Goal: Task Accomplishment & Management: Use online tool/utility

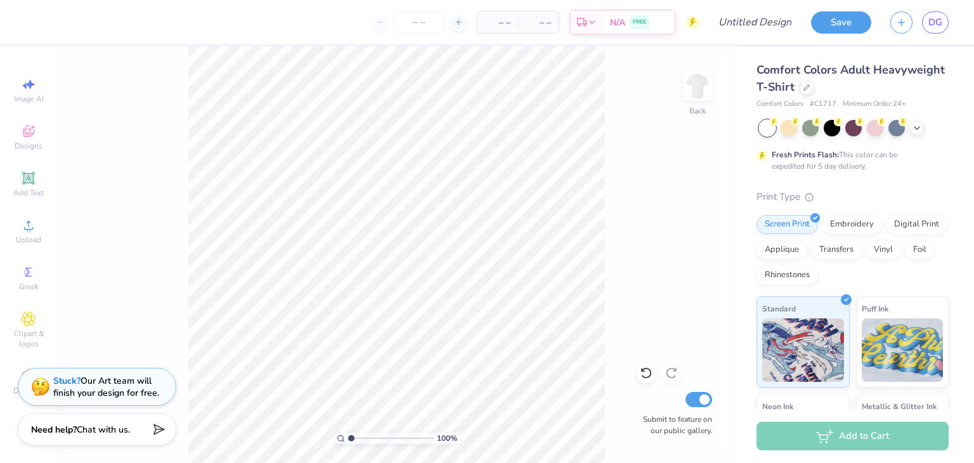
click at [695, 97] on img at bounding box center [697, 86] width 25 height 25
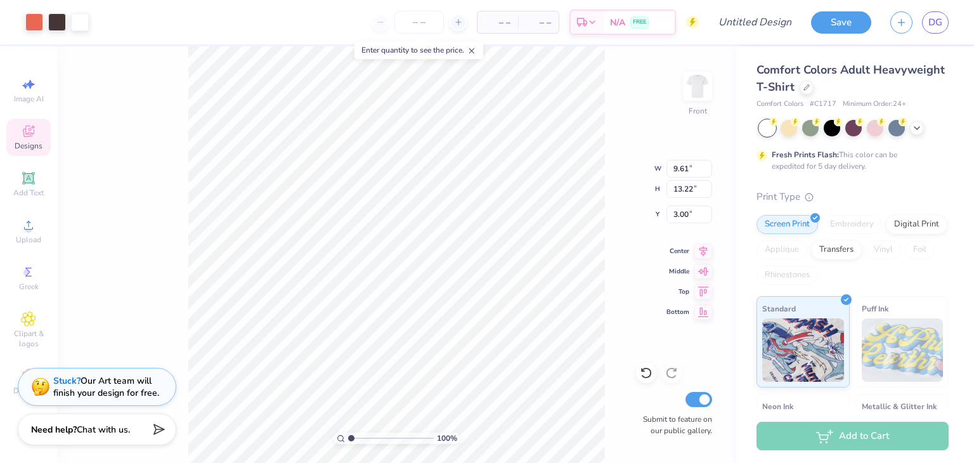
type input "3.00"
click at [639, 256] on div "100 % Front W 9.61 9.61 " H 13.22 13.22 " Y 3.00 3.00 " Center Middle Top Botto…" at bounding box center [396, 254] width 679 height 417
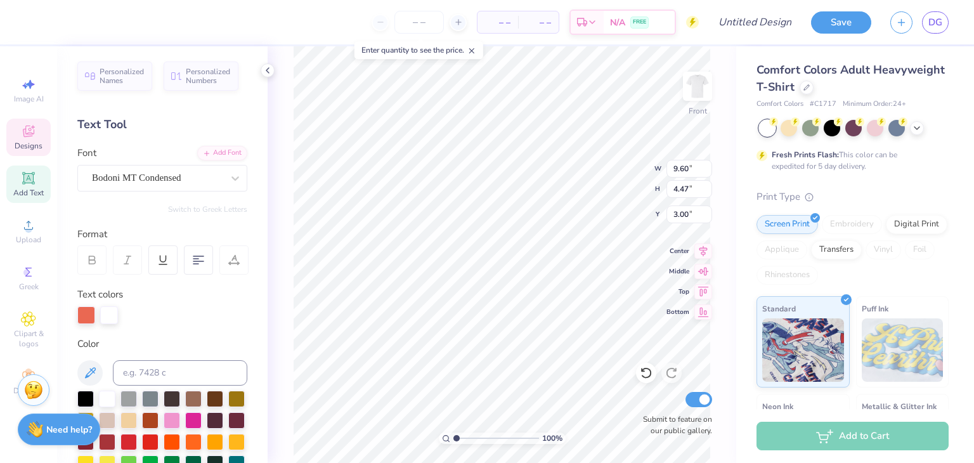
scroll to position [10, 4]
type textarea "P"
type textarea "A"
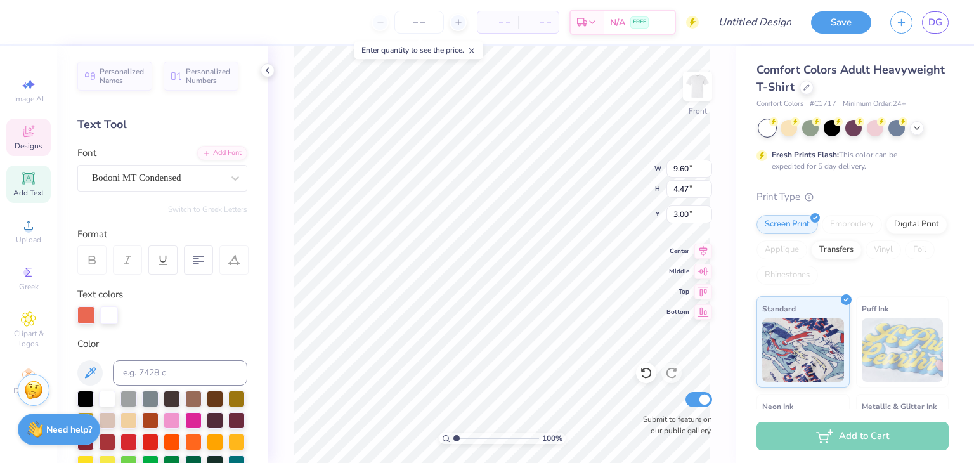
type textarea "ALPHA SIGMA PHI"
type input "11.37"
type input "5.30"
type input "9.61"
type input "10.10"
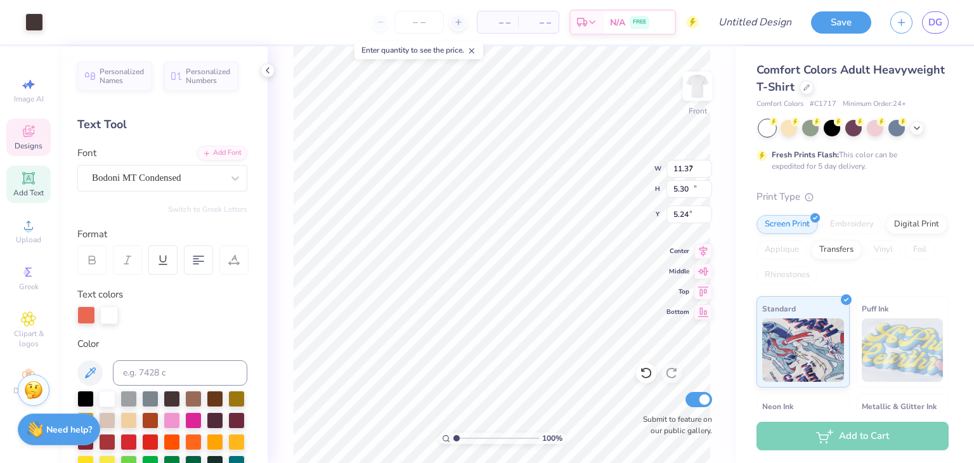
type input "5.24"
type input "11.37"
type input "5.30"
type input "3.00"
type input "9.61"
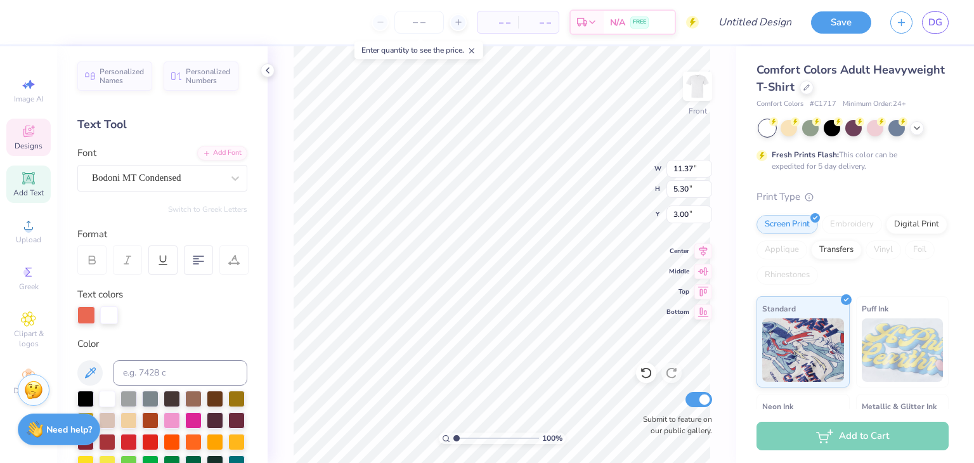
type input "10.10"
type input "5.24"
click at [696, 83] on img at bounding box center [697, 86] width 25 height 25
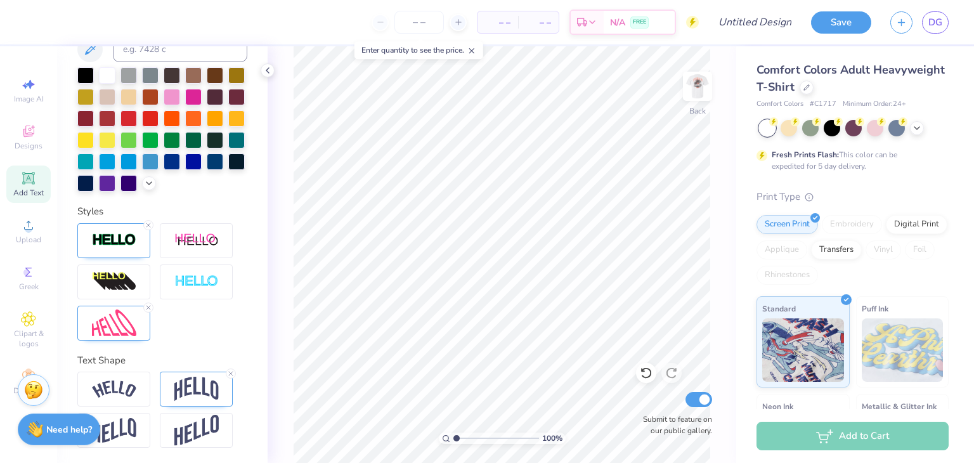
scroll to position [122, 0]
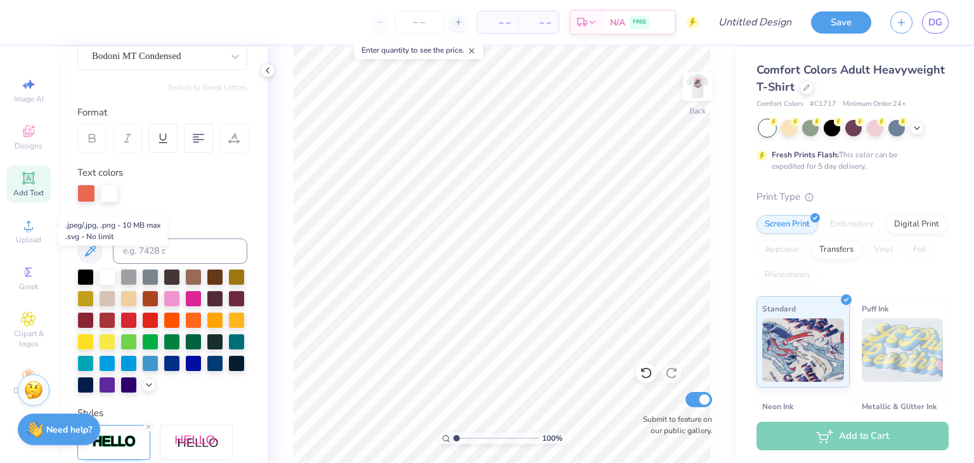
click at [25, 226] on icon at bounding box center [28, 225] width 15 height 15
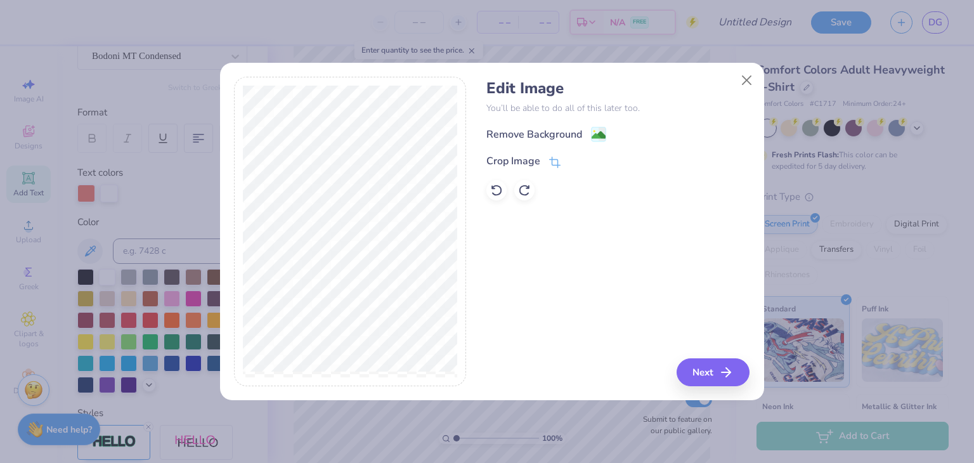
click at [570, 134] on div "Remove Background" at bounding box center [534, 134] width 96 height 15
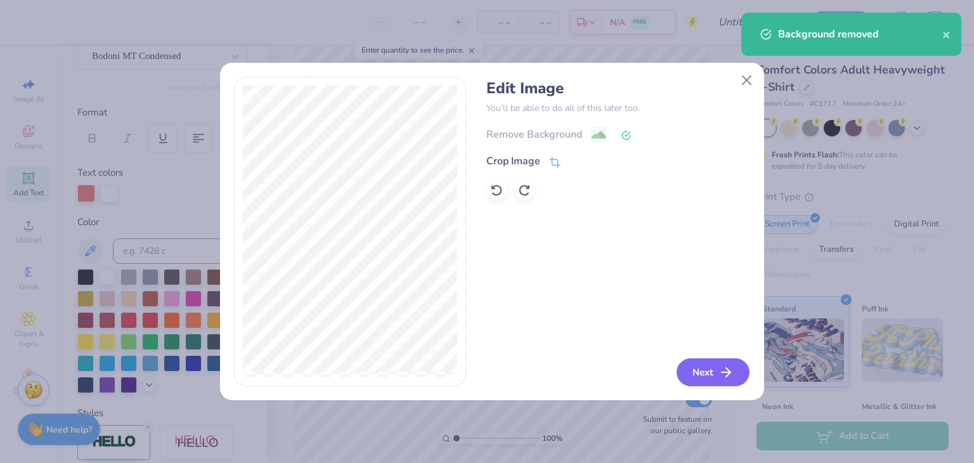
click at [677, 366] on div "Edit Image You’ll be able to do all of this later too. Remove Background Crop I…" at bounding box center [617, 232] width 263 height 310
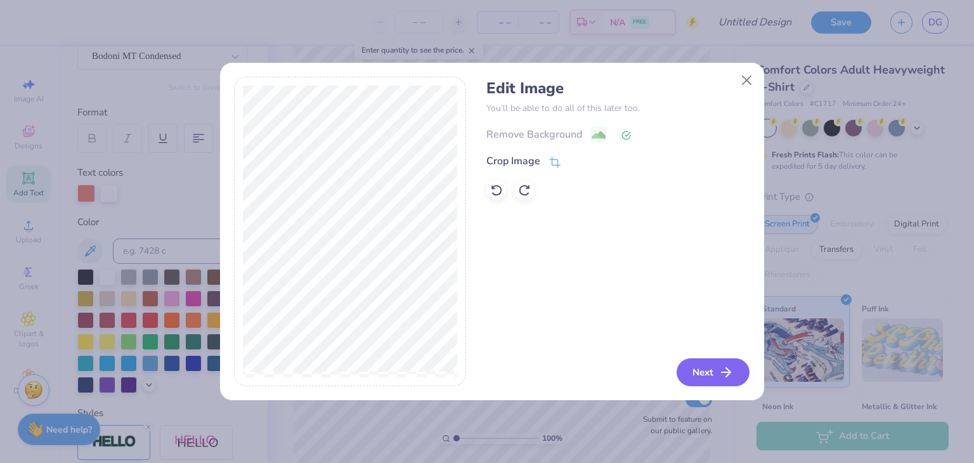
click at [691, 363] on button "Next" at bounding box center [713, 372] width 73 height 28
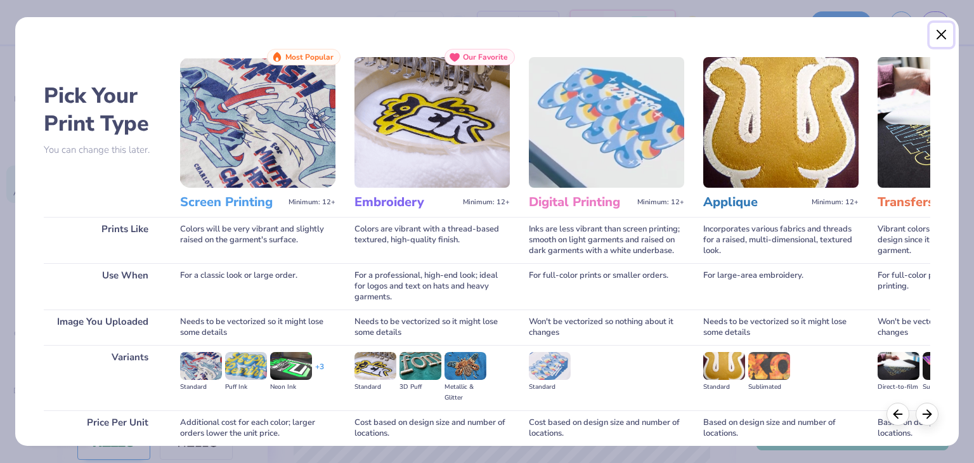
click at [937, 39] on button "Close" at bounding box center [942, 35] width 24 height 24
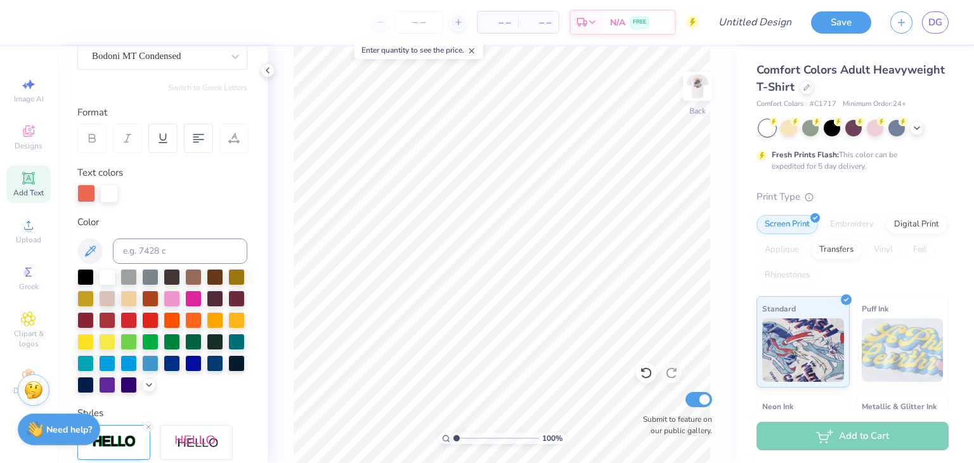
click at [12, 232] on div "Upload" at bounding box center [28, 230] width 44 height 37
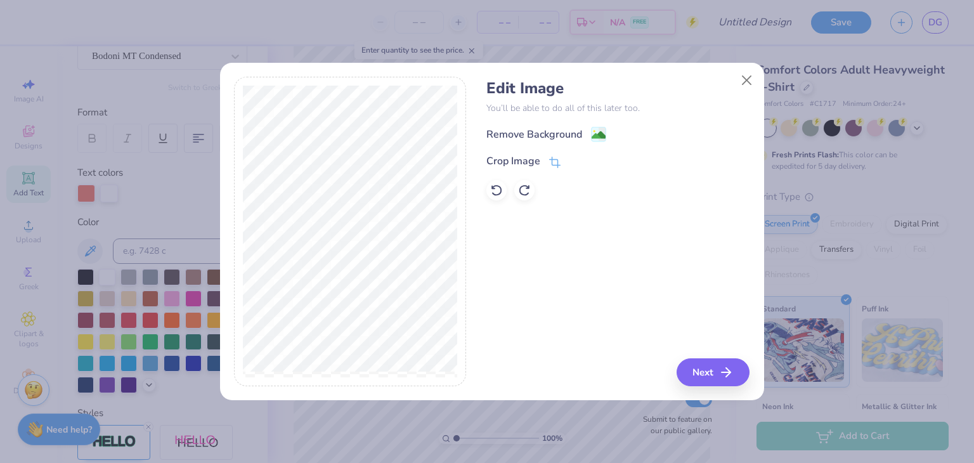
click at [582, 135] on div "Remove Background" at bounding box center [546, 134] width 120 height 16
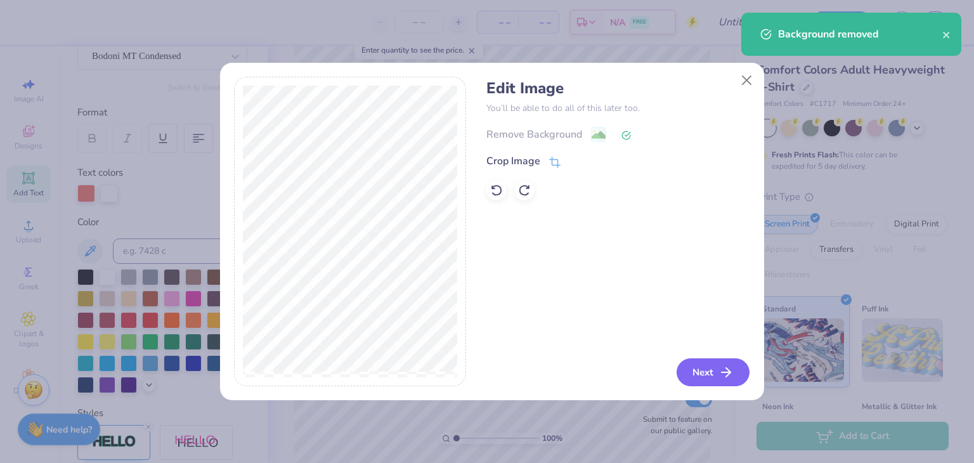
click at [695, 365] on button "Next" at bounding box center [713, 372] width 73 height 28
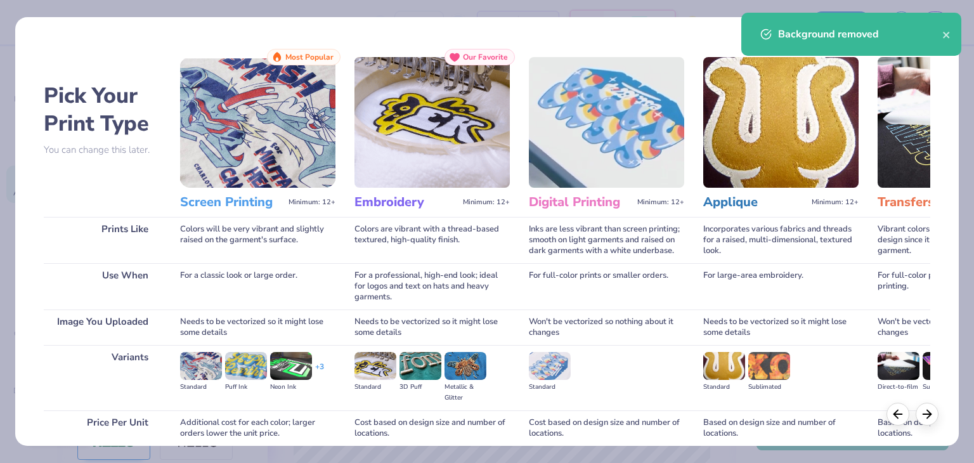
scroll to position [106, 0]
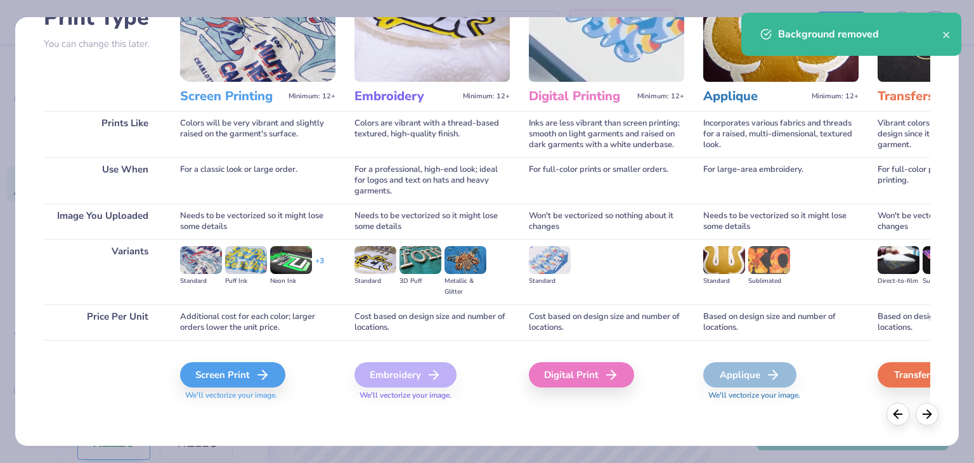
click at [218, 377] on div "Screen Print" at bounding box center [232, 374] width 105 height 25
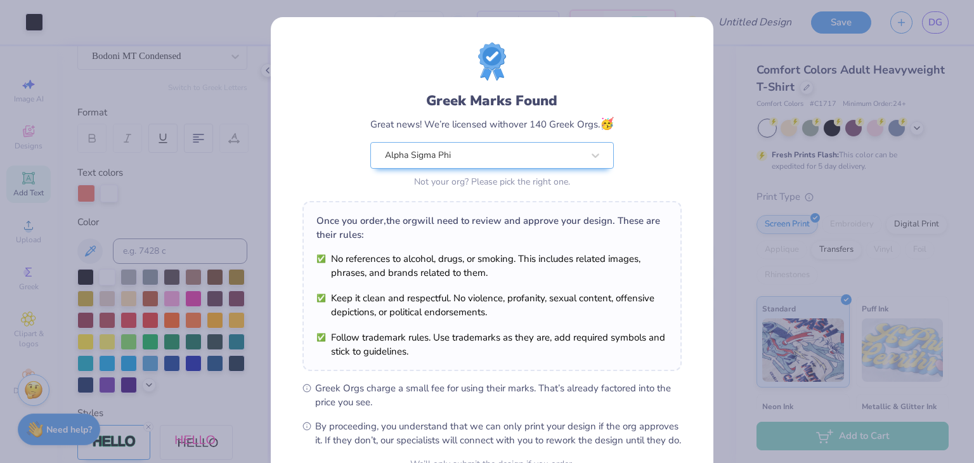
scroll to position [129, 0]
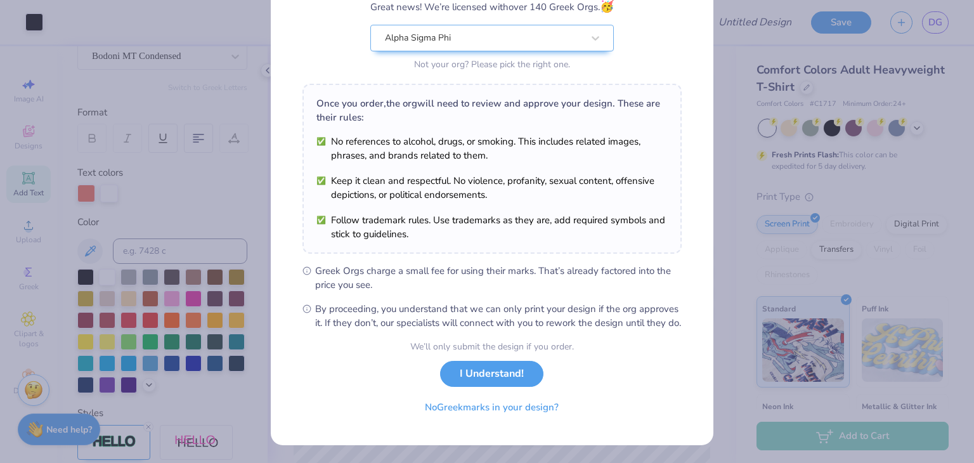
click at [511, 370] on button "I Understand!" at bounding box center [491, 374] width 103 height 26
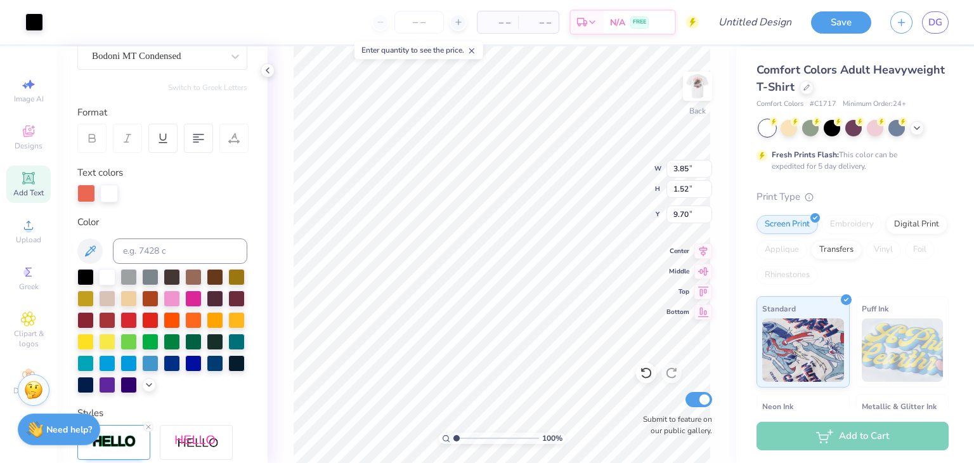
type input "3.85"
type input "1.52"
type input "3.33"
type input "3.08"
type input "1.22"
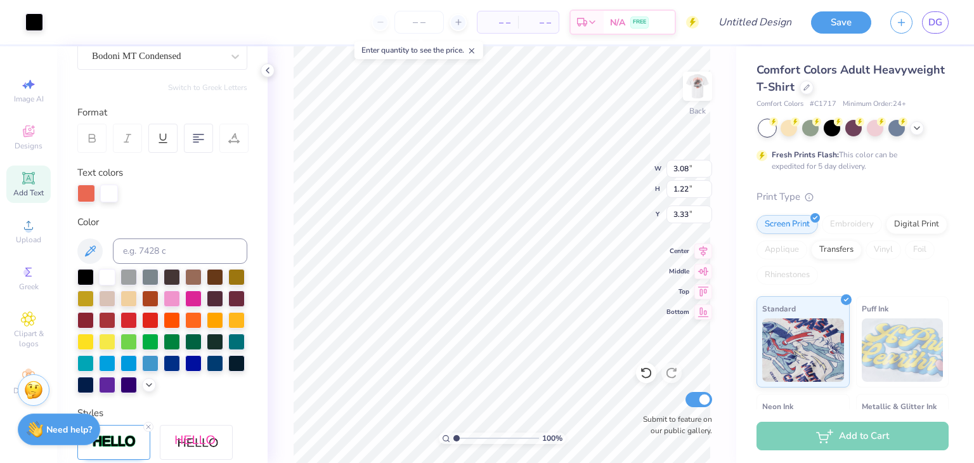
type input "3.37"
click at [688, 99] on img at bounding box center [697, 86] width 25 height 25
click at [693, 86] on img at bounding box center [697, 86] width 25 height 25
click at [705, 79] on img at bounding box center [697, 86] width 25 height 25
click at [693, 95] on img at bounding box center [697, 86] width 25 height 25
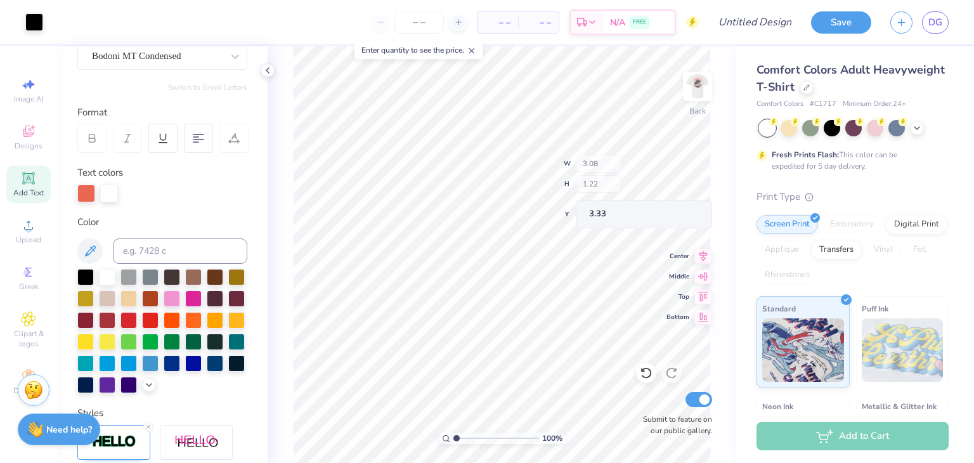
type input "3.33"
click at [694, 89] on img at bounding box center [697, 86] width 25 height 25
click at [842, 29] on button "Save" at bounding box center [841, 22] width 60 height 22
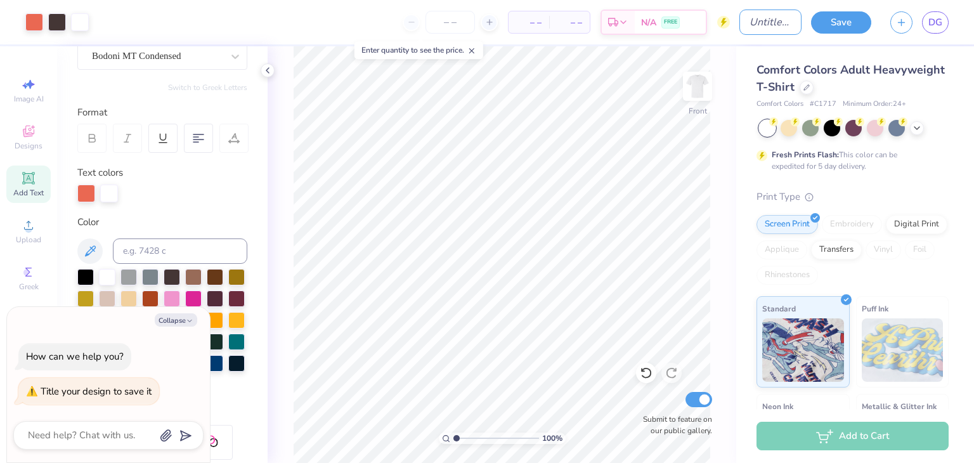
type textarea "x"
click at [746, 23] on input "Design Title" at bounding box center [771, 22] width 62 height 25
type input "b"
type textarea "x"
type input "be"
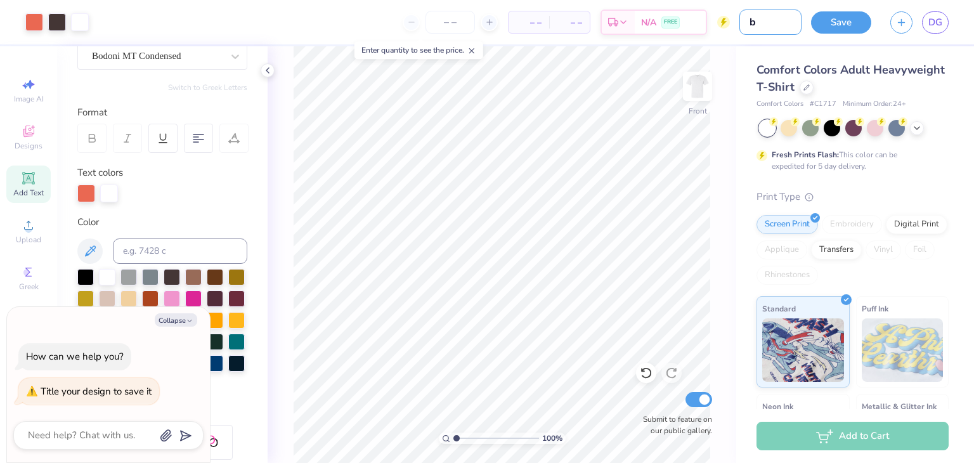
type textarea "x"
type input "bea"
type textarea "x"
type input "beac"
type textarea "x"
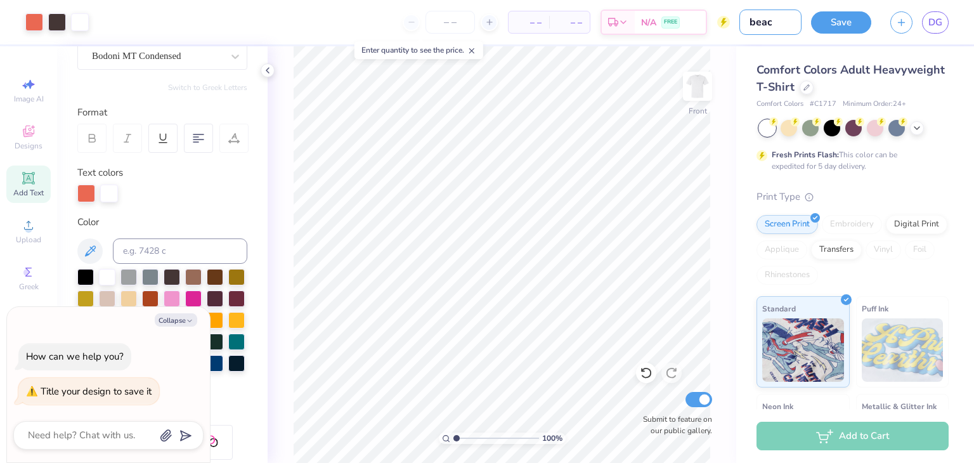
type input "beach"
type textarea "x"
type input "beach"
type textarea "x"
type input "beach"
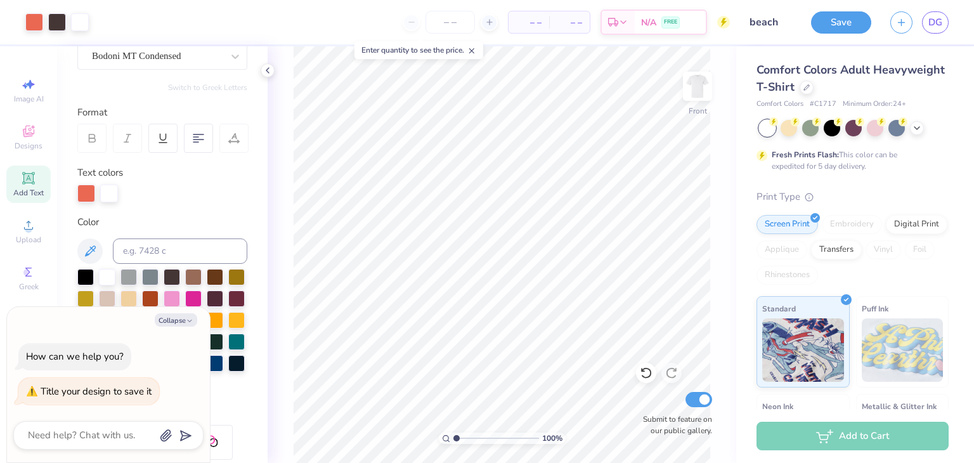
click at [840, 18] on button "Save" at bounding box center [841, 22] width 60 height 22
click at [473, 46] on icon at bounding box center [471, 50] width 9 height 9
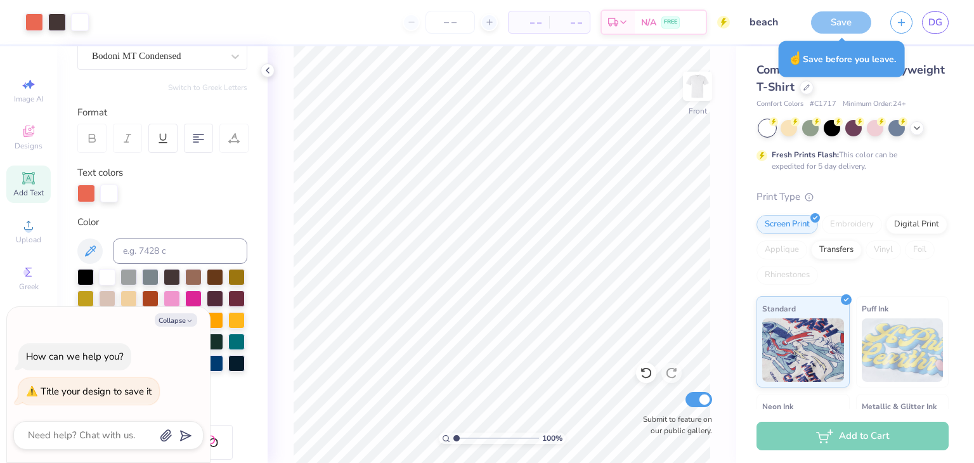
click at [828, 22] on div "Save" at bounding box center [841, 22] width 60 height 22
click at [268, 70] on icon at bounding box center [268, 70] width 10 height 10
type textarea "x"
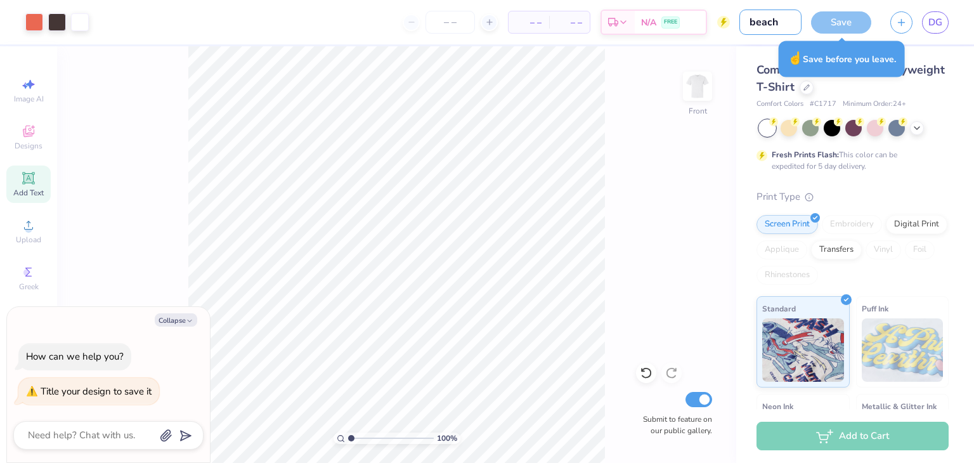
click at [771, 23] on input "beach" at bounding box center [771, 22] width 62 height 25
click at [784, 25] on input "beach" at bounding box center [771, 22] width 62 height 25
type input "beach"
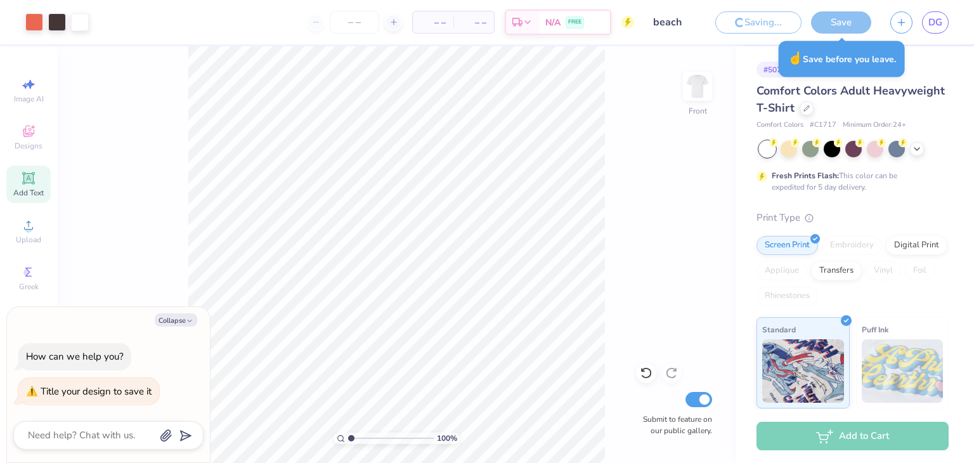
type textarea "x"
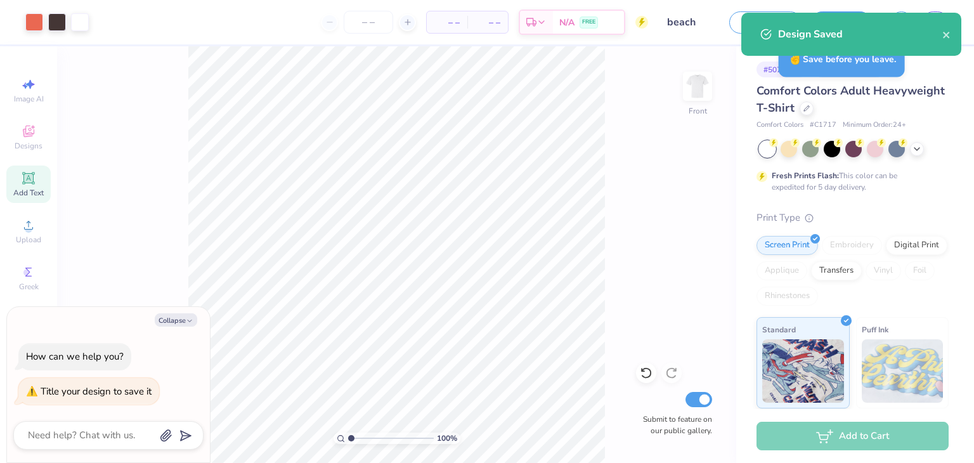
type input "beach"
type textarea "x"
click at [843, 32] on div "Art colors – – Per Item – – Total Est. Delivery N/A FREE Design Title beach Sav…" at bounding box center [487, 231] width 974 height 463
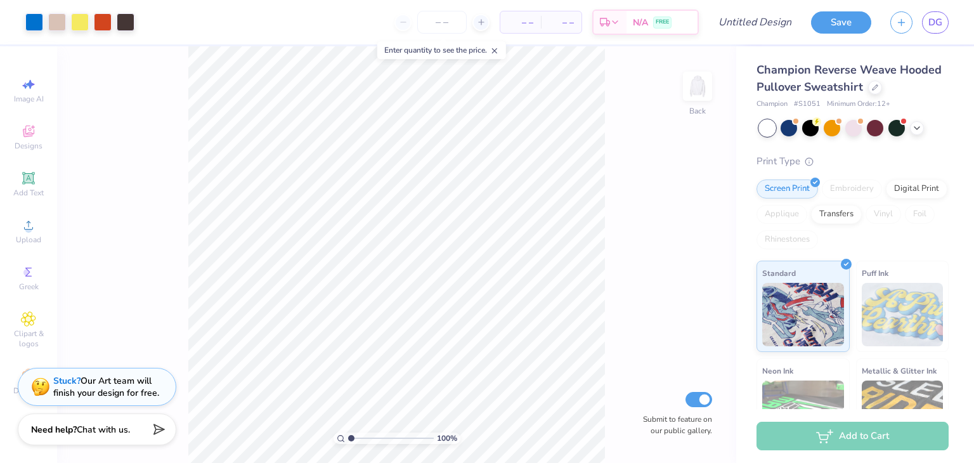
click at [878, 88] on icon at bounding box center [875, 87] width 6 height 6
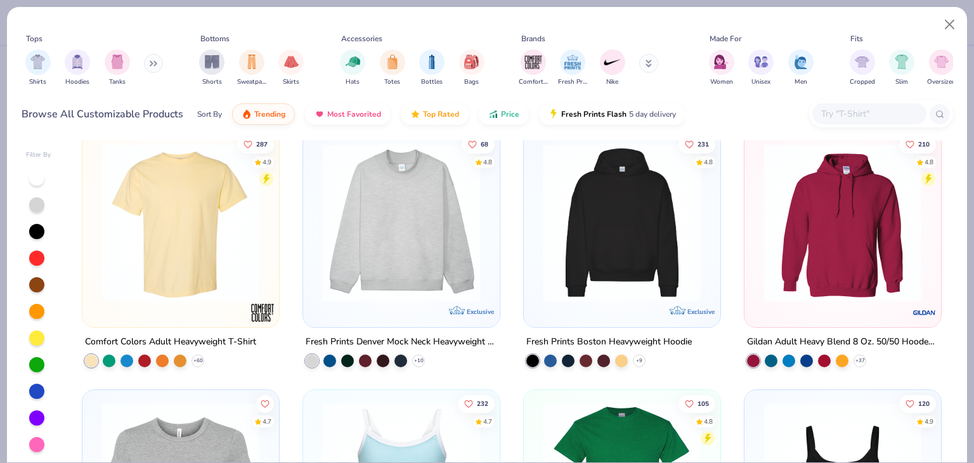
scroll to position [15, 0]
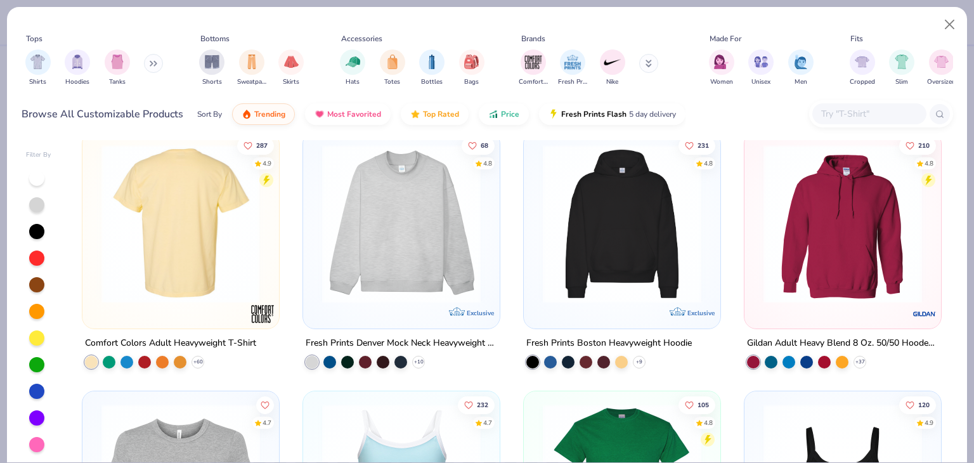
click at [195, 203] on img at bounding box center [180, 224] width 171 height 159
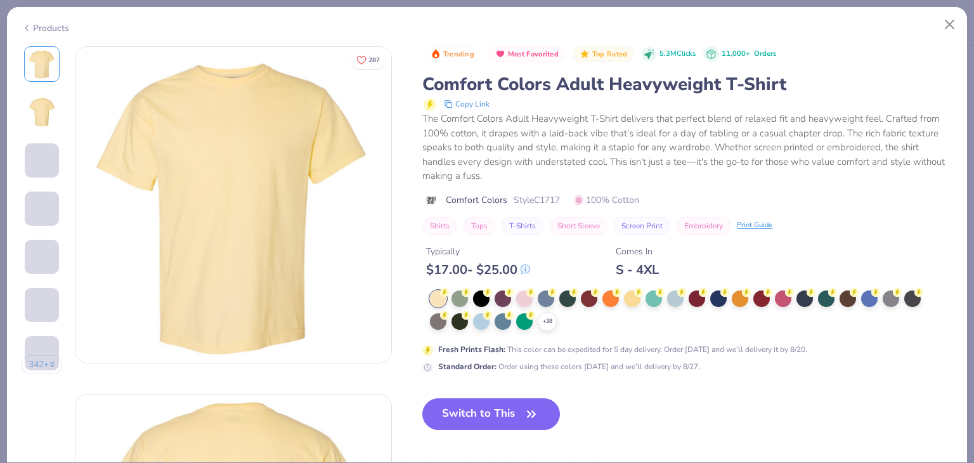
click at [537, 407] on icon "button" at bounding box center [532, 414] width 18 height 18
click at [482, 404] on button "Switch to This" at bounding box center [491, 414] width 138 height 32
click at [482, 408] on button "Switch to This" at bounding box center [491, 414] width 138 height 32
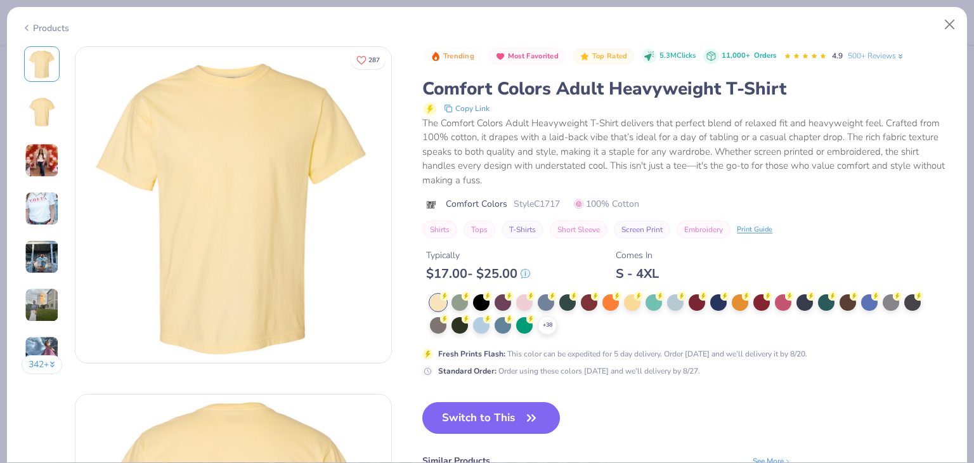
click at [459, 408] on button "Switch to This" at bounding box center [491, 418] width 138 height 32
click at [530, 407] on button "Switch to This" at bounding box center [491, 418] width 138 height 32
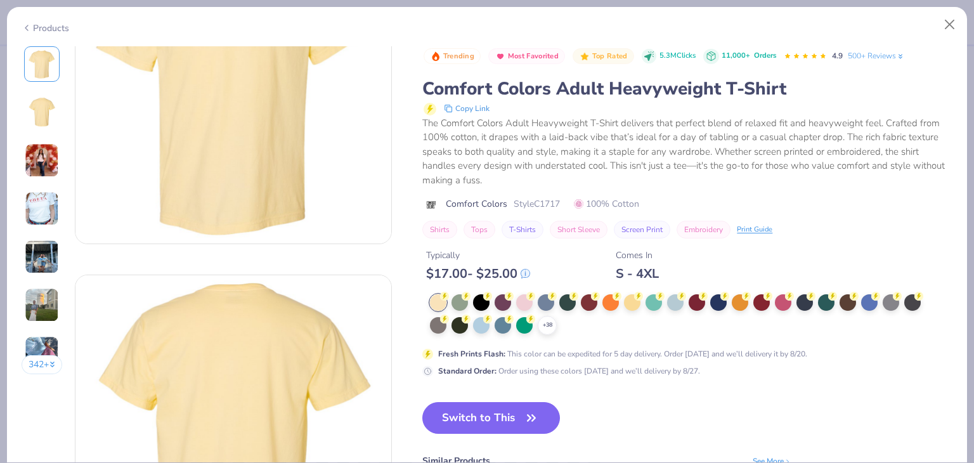
scroll to position [284, 0]
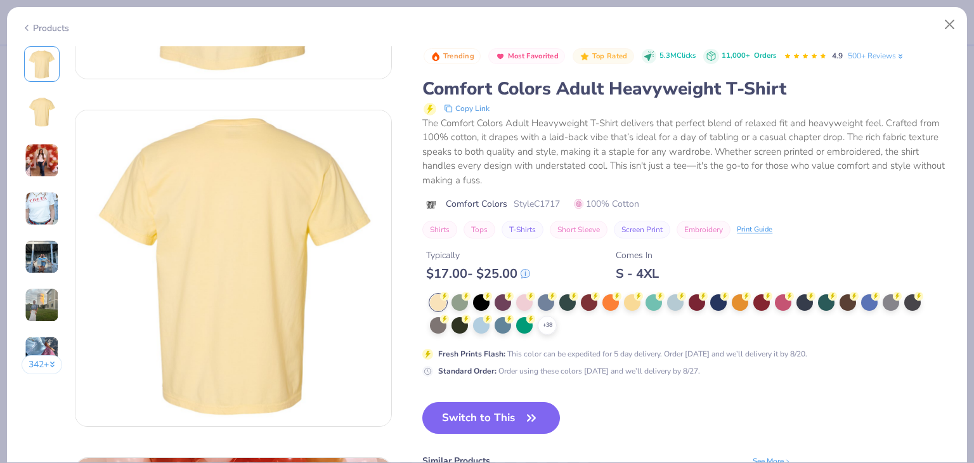
click at [529, 410] on icon "button" at bounding box center [532, 418] width 18 height 18
click at [441, 319] on icon at bounding box center [444, 319] width 9 height 9
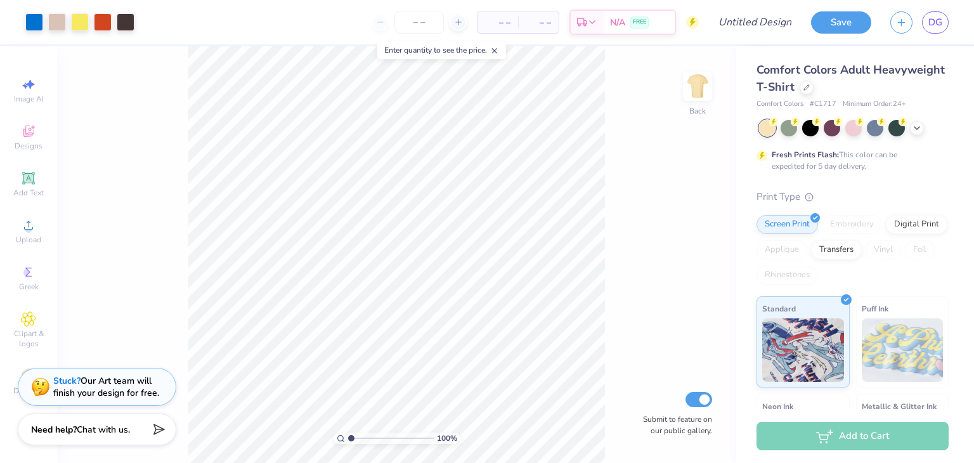
click at [912, 124] on icon at bounding box center [917, 128] width 10 height 10
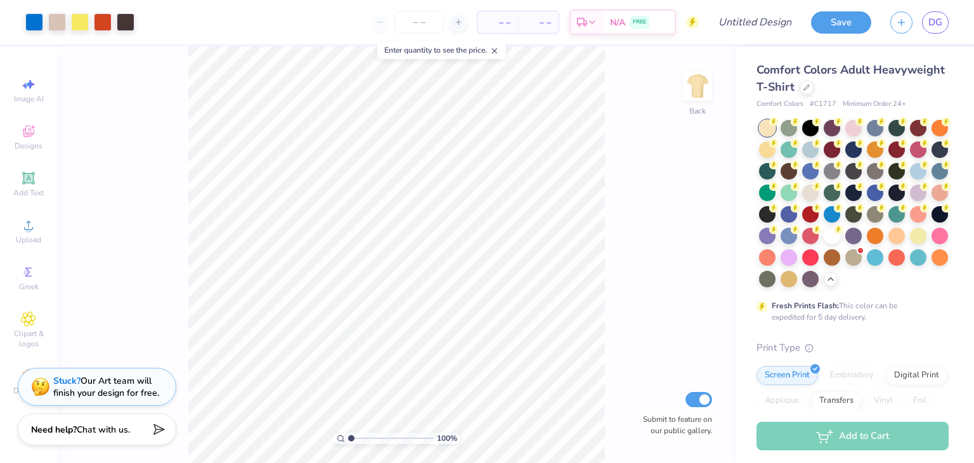
click at [824, 244] on div at bounding box center [832, 236] width 16 height 16
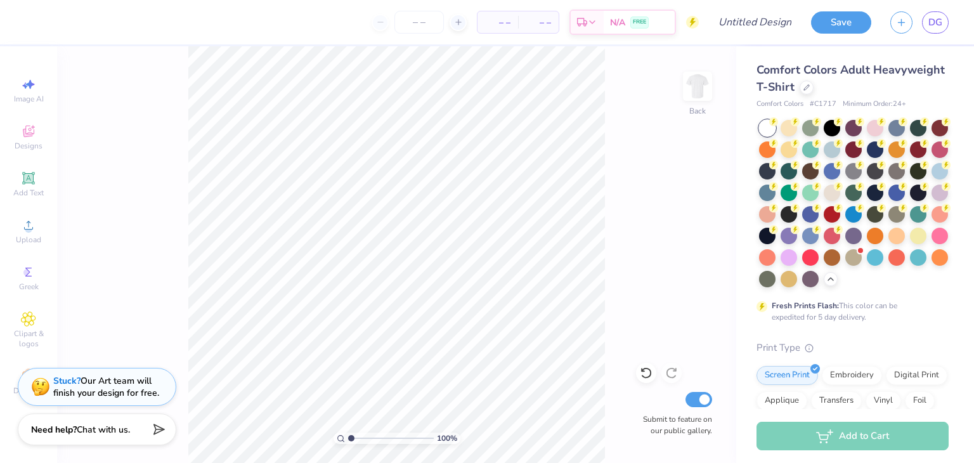
click at [698, 95] on img at bounding box center [697, 86] width 25 height 25
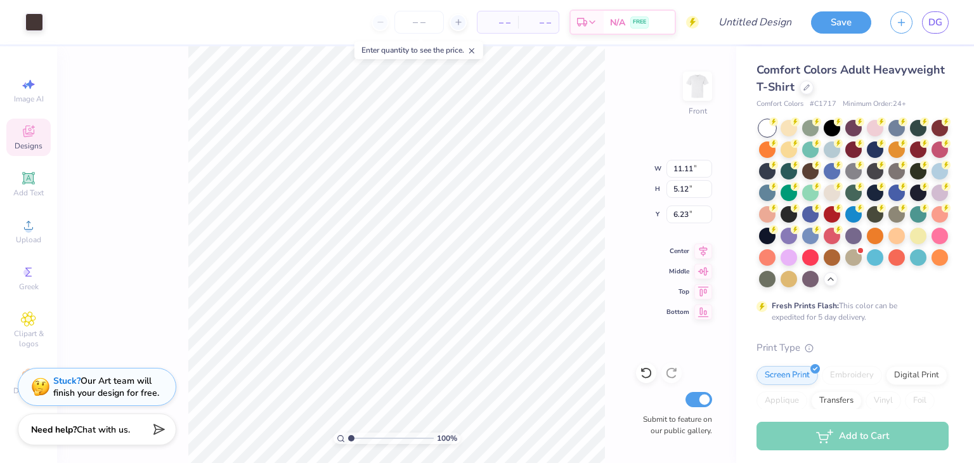
type input "9.07"
type input "1.52"
type input "4.98"
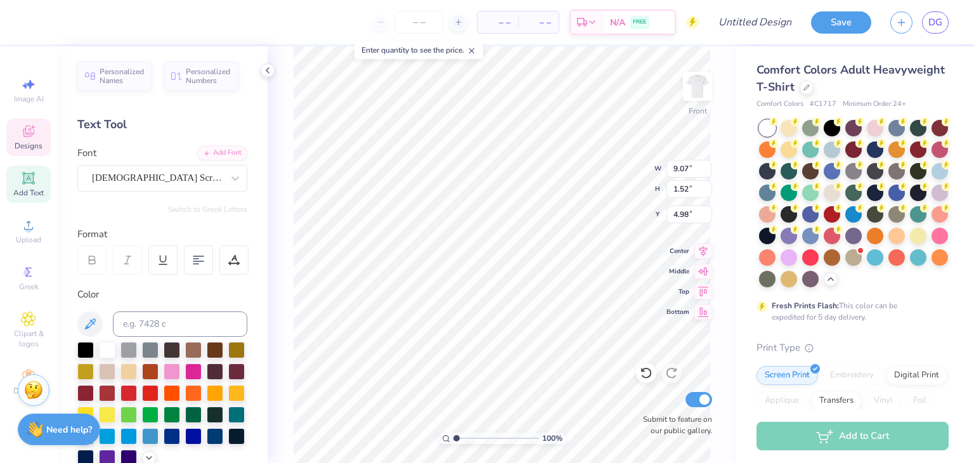
type input "11.11"
type input "5.12"
type input "6.23"
click at [265, 72] on icon at bounding box center [268, 70] width 10 height 10
type input "2.89"
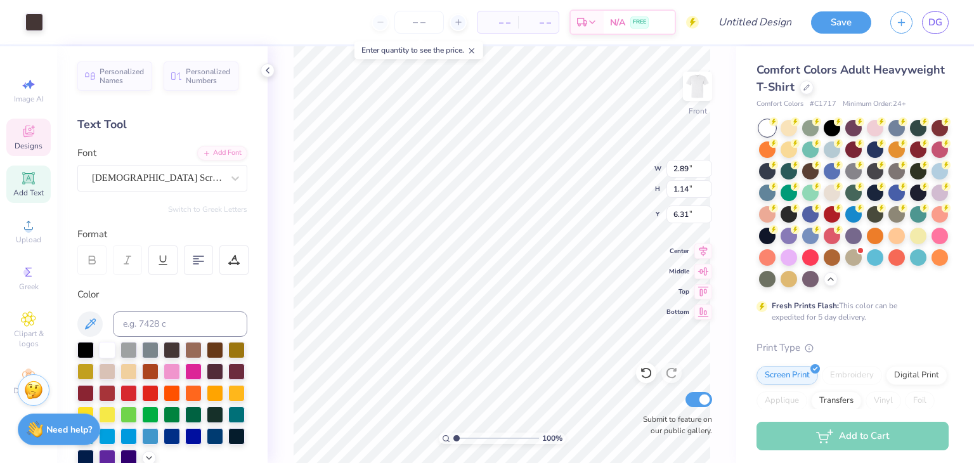
type input "1.14"
type input "6.31"
click at [266, 76] on div at bounding box center [268, 70] width 14 height 14
type input "11.11"
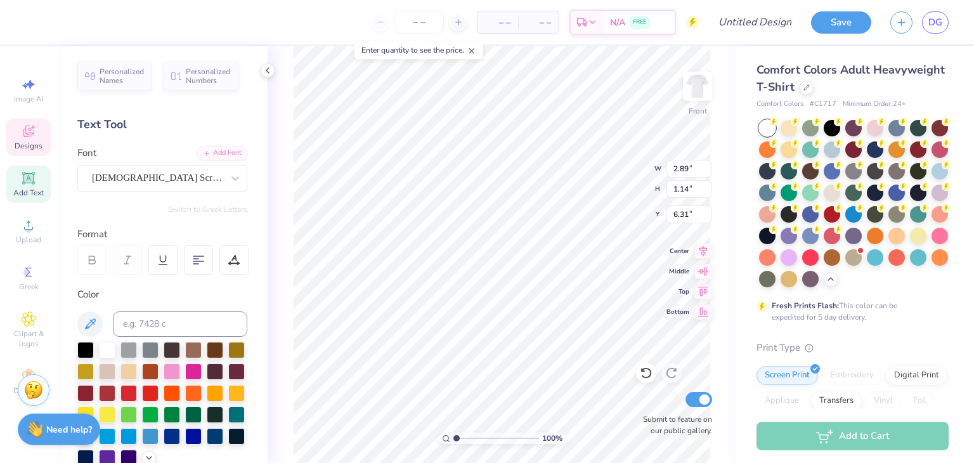
type input "5.12"
type input "6.23"
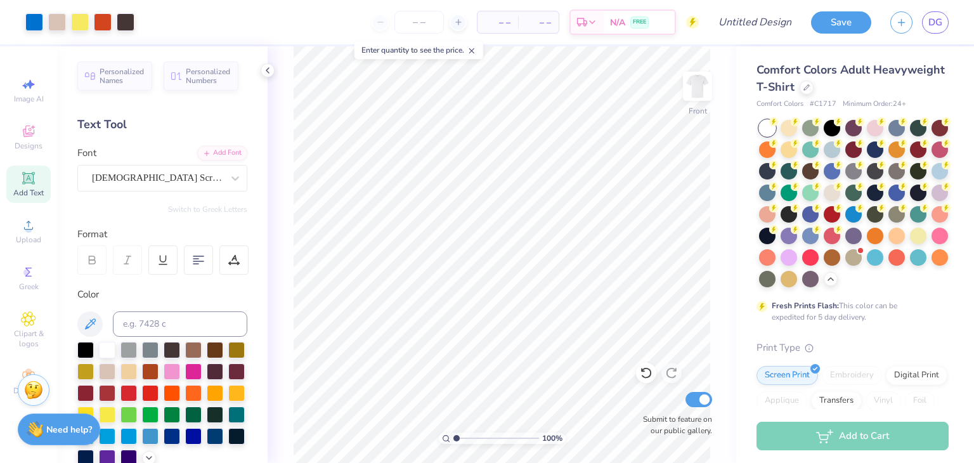
click at [645, 371] on icon at bounding box center [646, 373] width 13 height 13
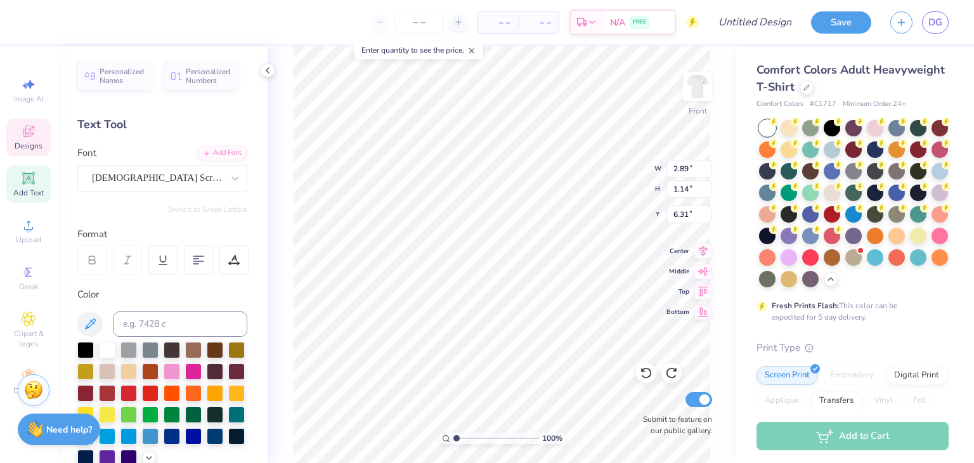
scroll to position [10, 2]
type textarea "1"
type textarea "2025"
type input "4.12"
type input "1.13"
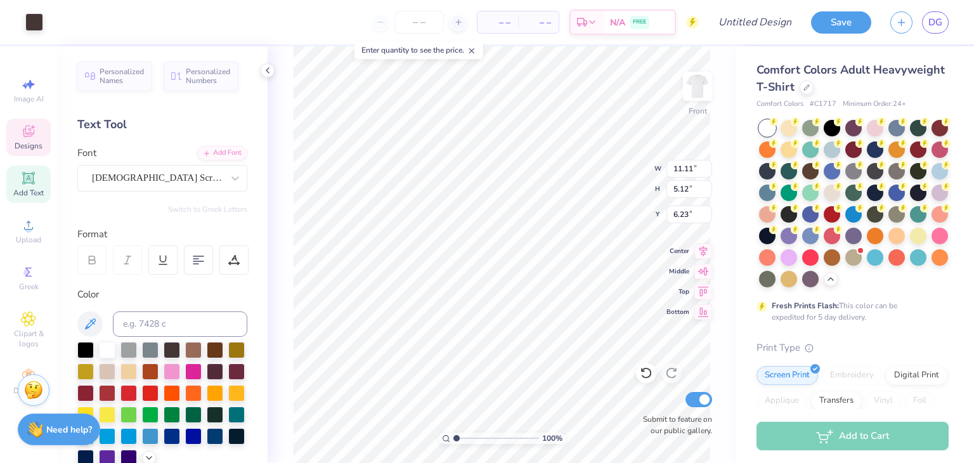
type input "6.02"
type textarea "2025"
type textarea "S"
type textarea "a"
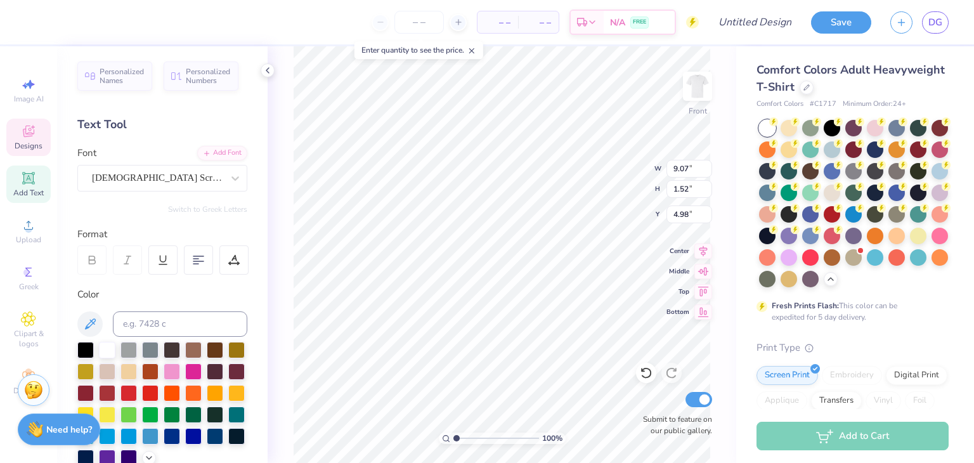
scroll to position [10, 4]
type textarea "Alpa Sigma Phi"
type input "4.72"
type input "2.06"
type input "0.32"
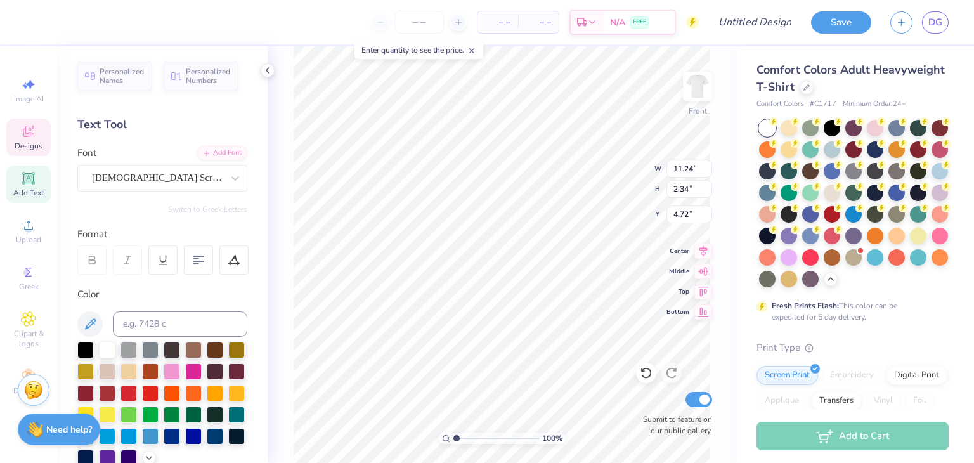
type input "8.93"
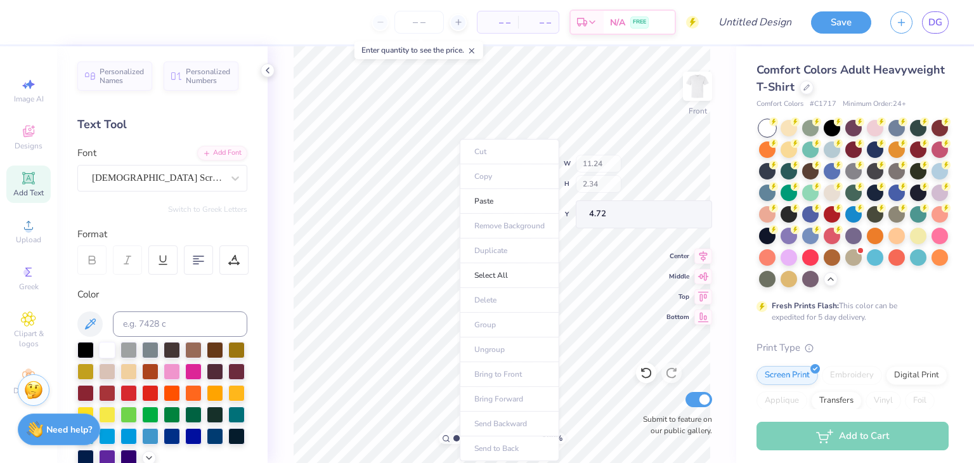
click at [464, 163] on ul "Cut Copy Paste Remove Background Duplicate Select All Delete Group Ungroup Brin…" at bounding box center [510, 300] width 100 height 322
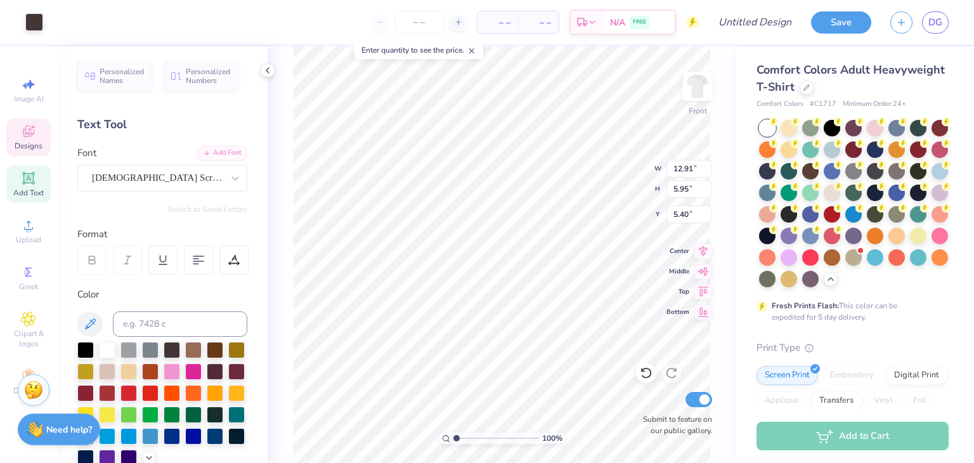
type input "12.91"
type input "5.95"
type input "5.40"
click at [648, 373] on icon at bounding box center [646, 373] width 13 height 13
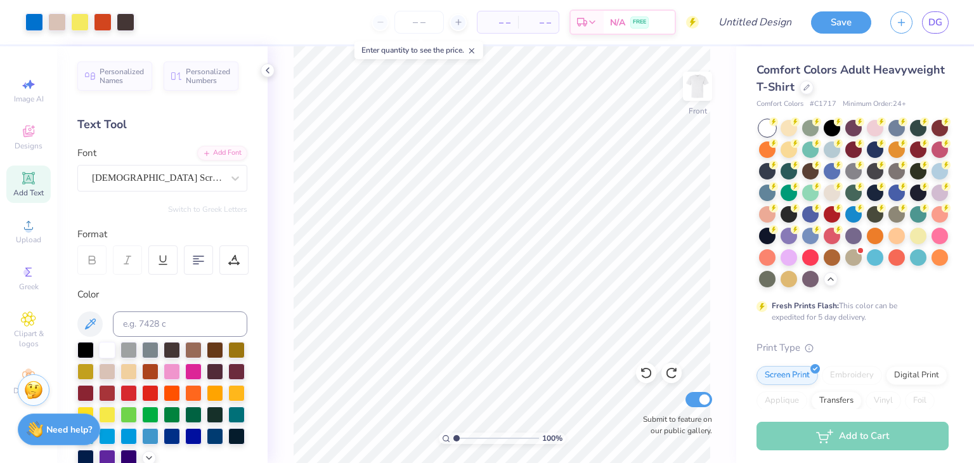
click at [646, 371] on icon at bounding box center [646, 373] width 13 height 13
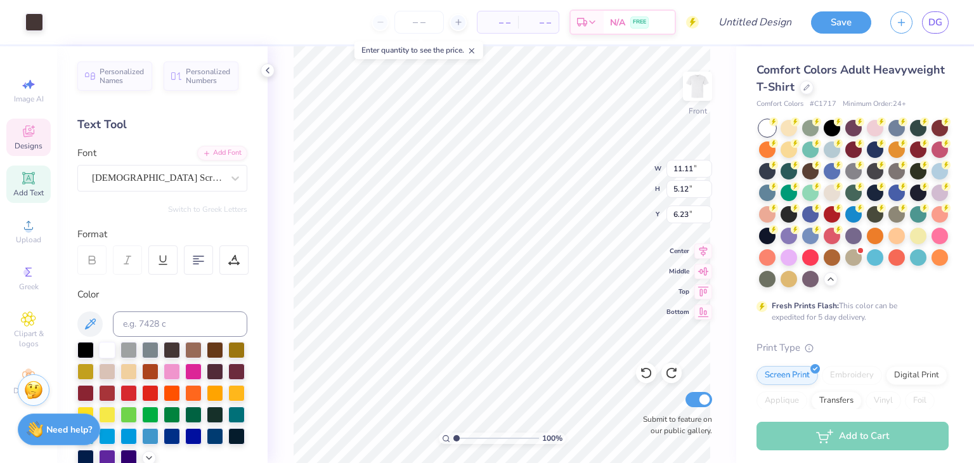
click at [644, 367] on icon at bounding box center [646, 373] width 13 height 13
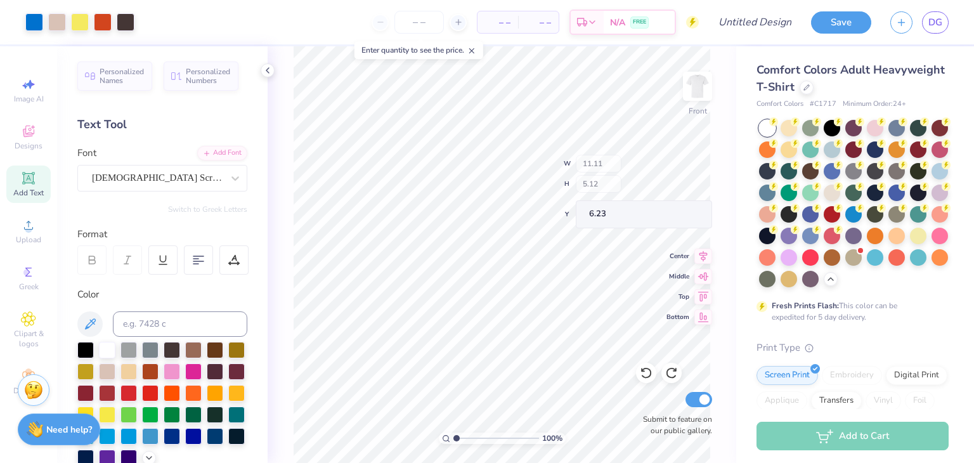
click at [647, 370] on icon at bounding box center [646, 373] width 13 height 13
click at [646, 366] on div at bounding box center [646, 373] width 20 height 20
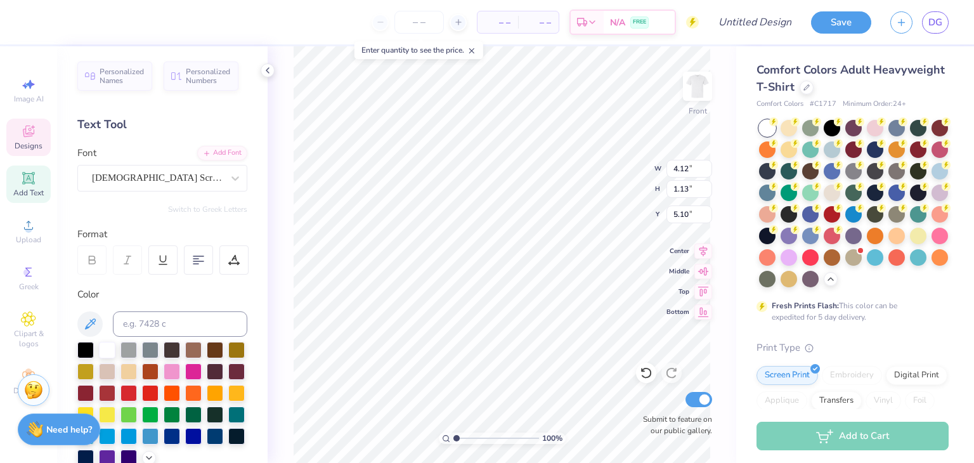
type input "5.10"
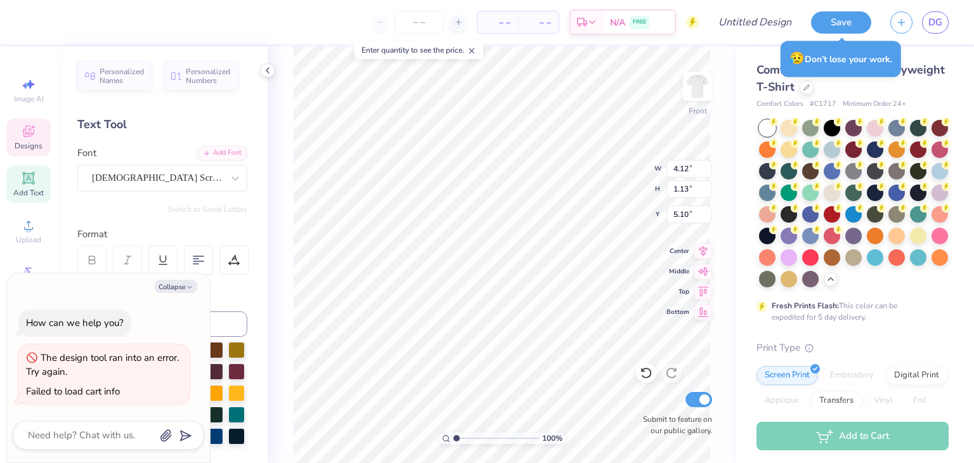
drag, startPoint x: 730, startPoint y: 141, endPoint x: 701, endPoint y: 3, distance: 141.9
click at [730, 141] on div "100 % Front W 4.12 4.12 " H 1.13 1.13 " Y 5.10 5.10 " Center Middle Top Bottom …" at bounding box center [502, 254] width 469 height 417
type textarea "x"
type input "8.13"
type input "3.11"
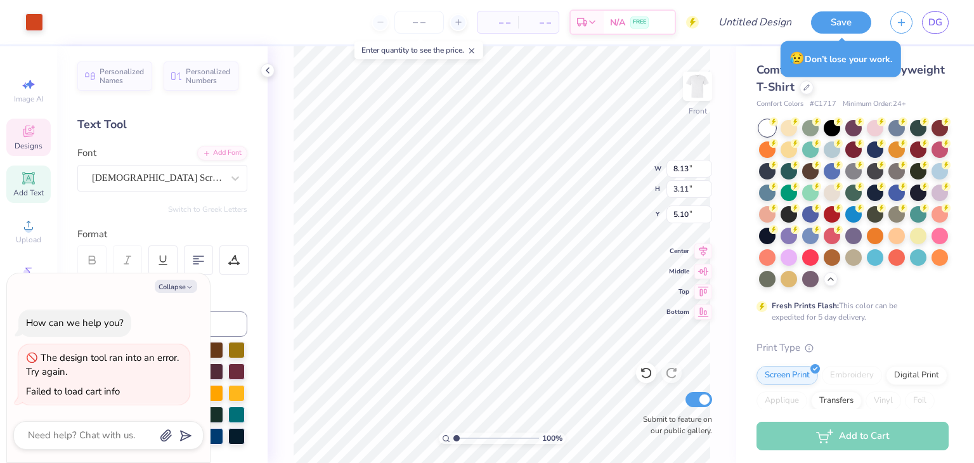
type input "7.90"
type textarea "x"
type input "1.51"
type input "0.99"
type input "9.28"
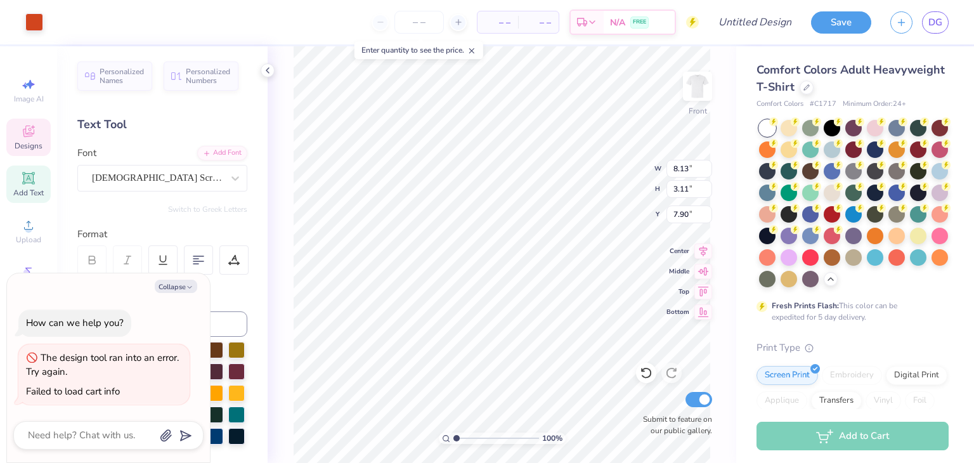
type textarea "x"
type input "1.12"
type input "1.21"
type input "7.45"
type textarea "x"
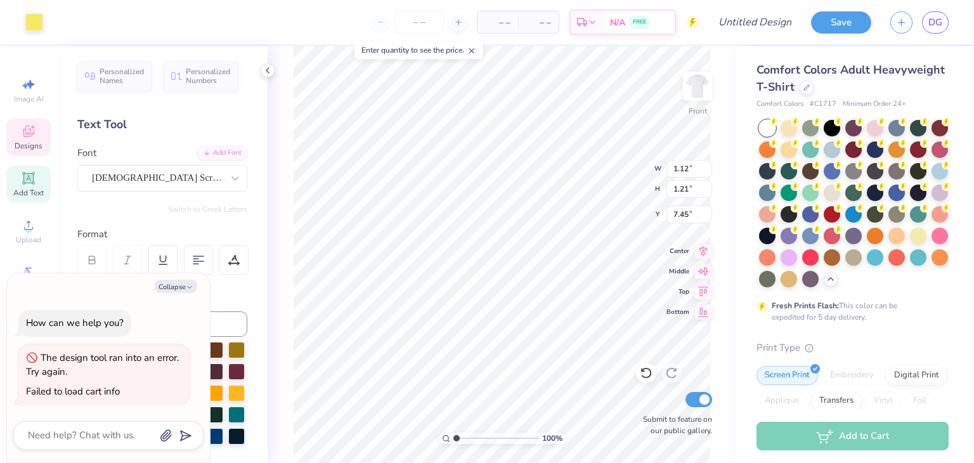
type input "11.11"
type input "5.12"
type input "6.23"
type textarea "x"
type input "1.53"
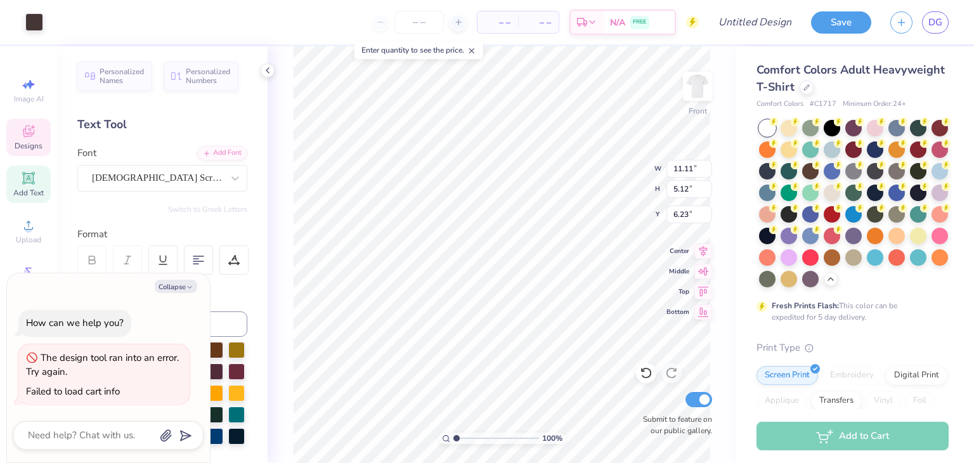
type input "0.77"
type input "8.99"
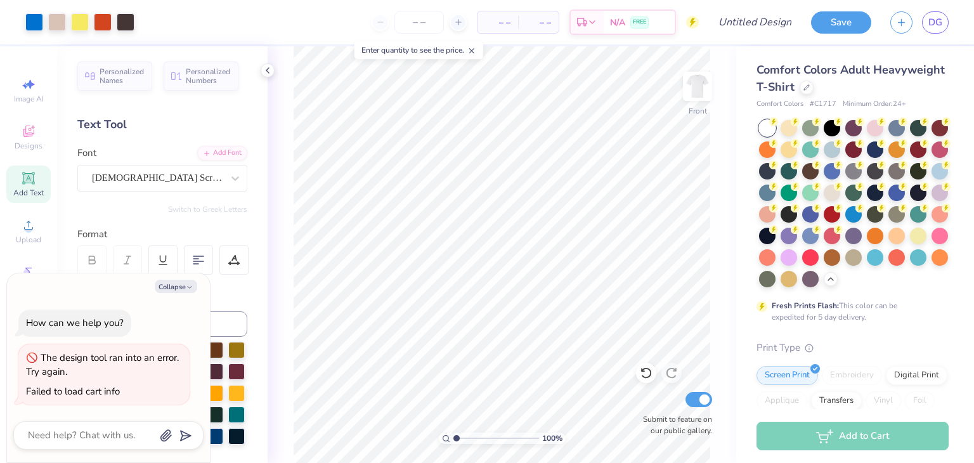
click at [643, 372] on icon at bounding box center [646, 373] width 13 height 13
type textarea "x"
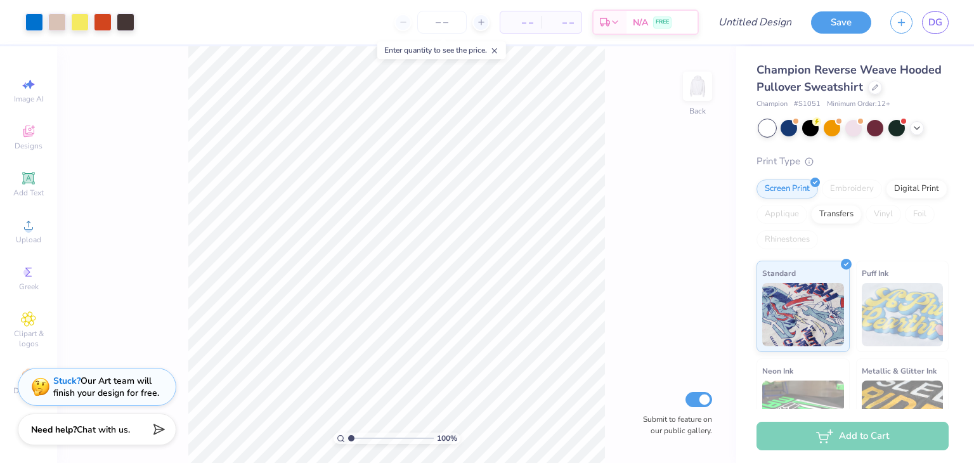
click at [664, 150] on div "100 % Back Submit to feature on our public gallery." at bounding box center [396, 254] width 679 height 417
click at [882, 87] on div at bounding box center [875, 88] width 14 height 14
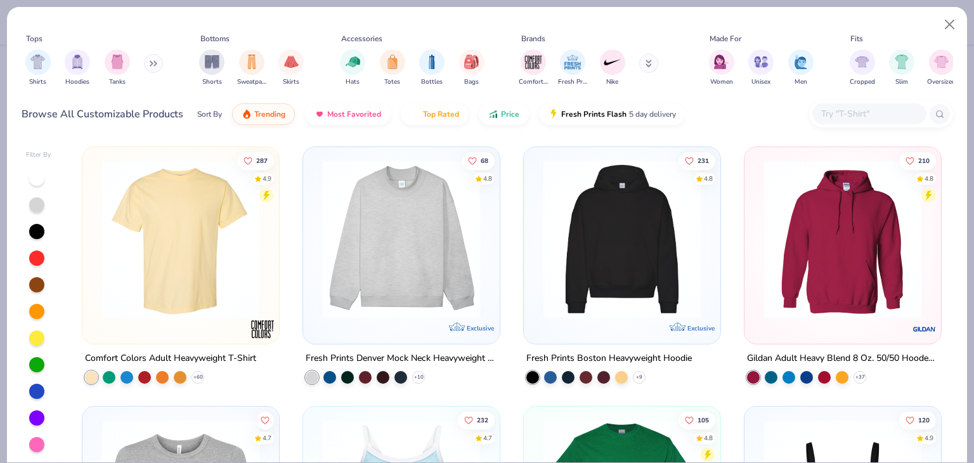
click at [155, 247] on img at bounding box center [180, 239] width 171 height 159
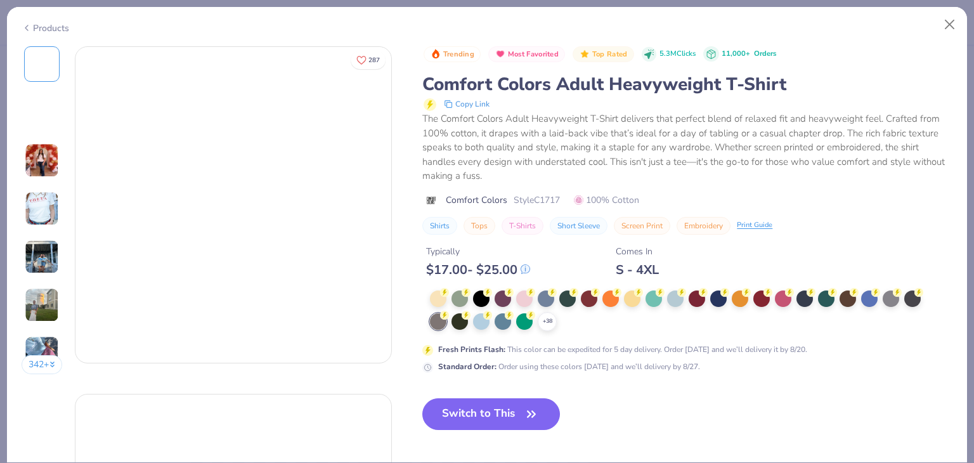
click at [508, 416] on button "Switch to This" at bounding box center [491, 414] width 138 height 32
click at [506, 413] on button "Switch to This" at bounding box center [491, 414] width 138 height 32
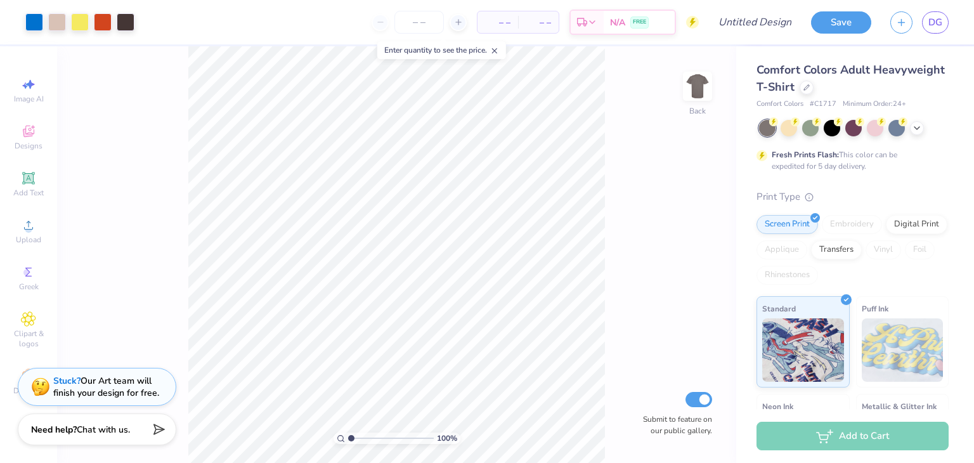
click at [912, 123] on icon at bounding box center [917, 128] width 10 height 10
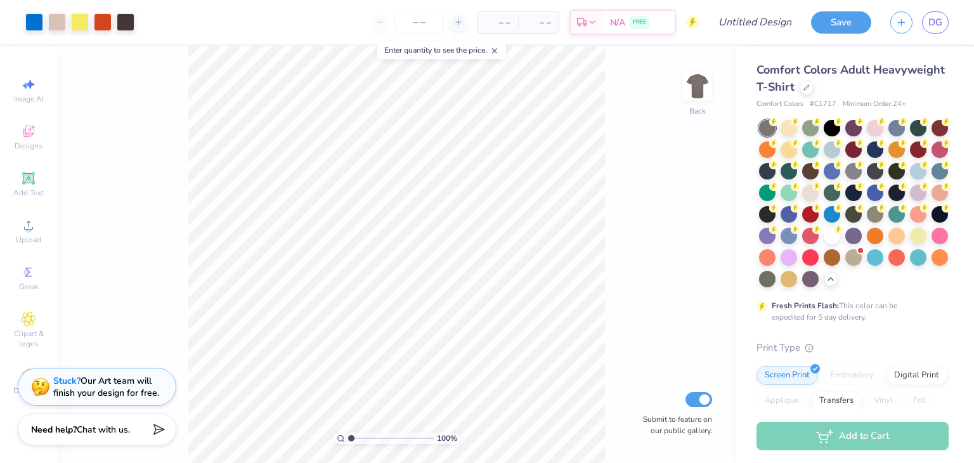
click at [824, 244] on div at bounding box center [832, 236] width 16 height 16
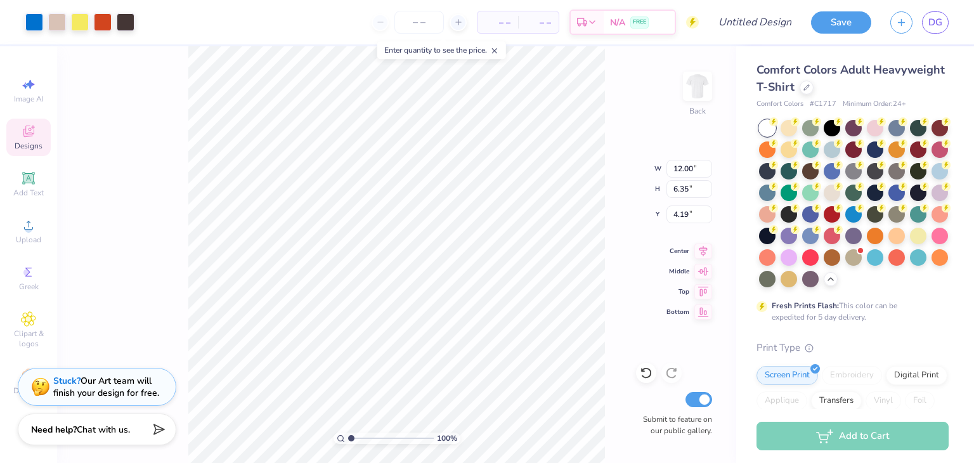
type input "4.19"
type input "14.14"
type input "7.48"
type input "3.06"
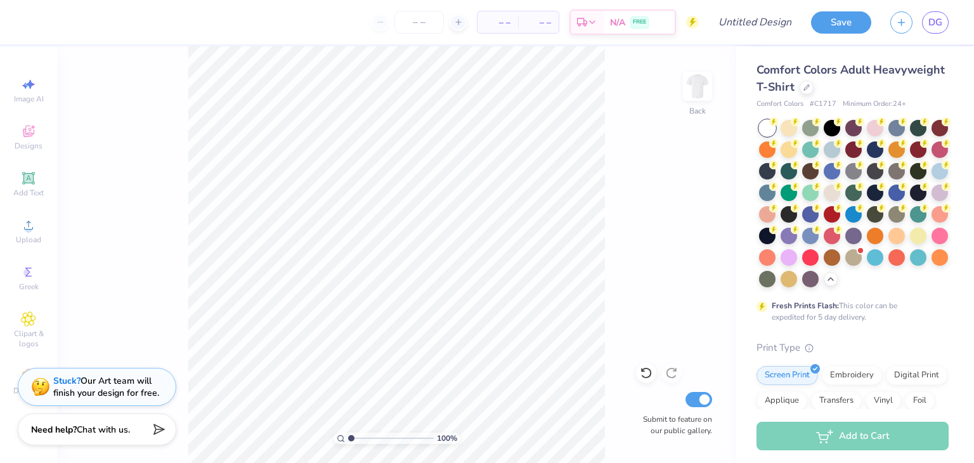
click at [700, 84] on img at bounding box center [697, 86] width 25 height 25
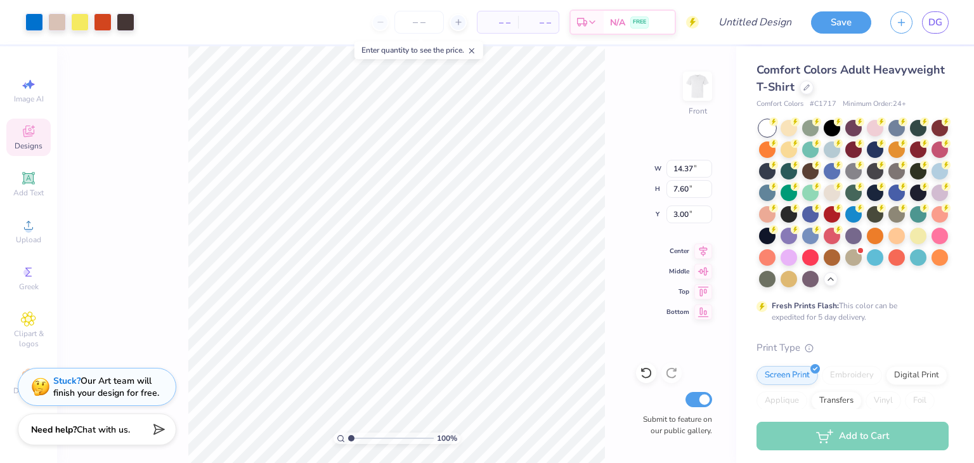
type input "3.00"
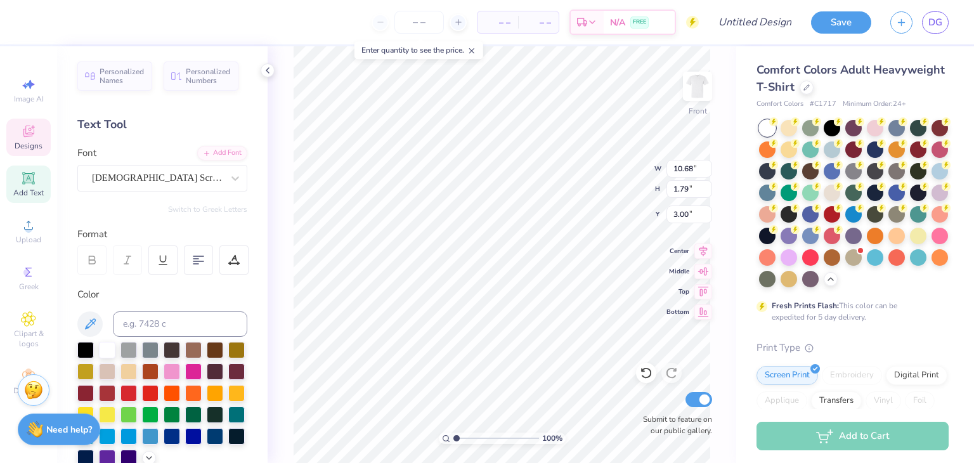
scroll to position [10, 1]
type textarea "S"
type textarea "Alpha Sigma Phi"
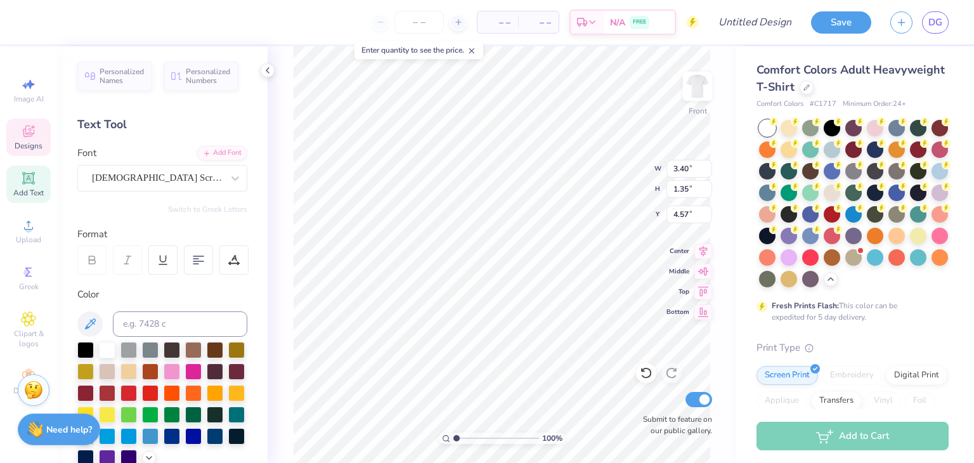
type input "3.40"
type input "1.35"
type input "4.57"
type textarea "1"
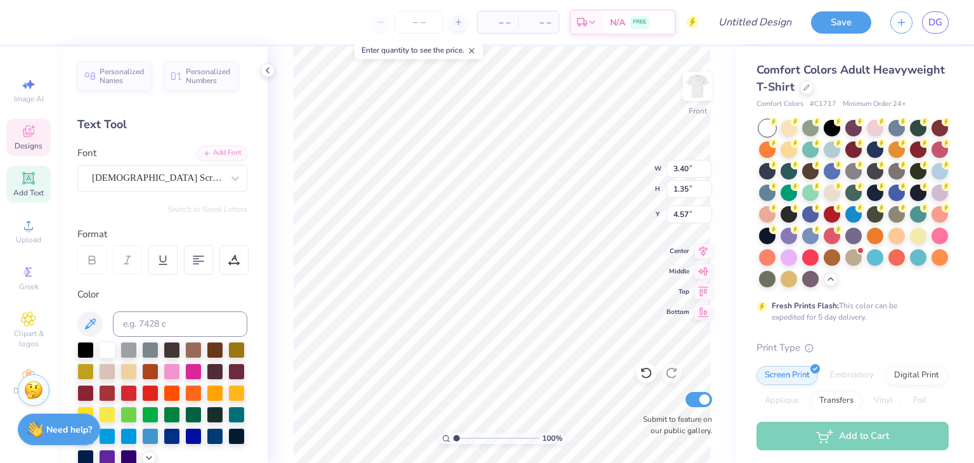
scroll to position [10, 1]
type textarea "2025"
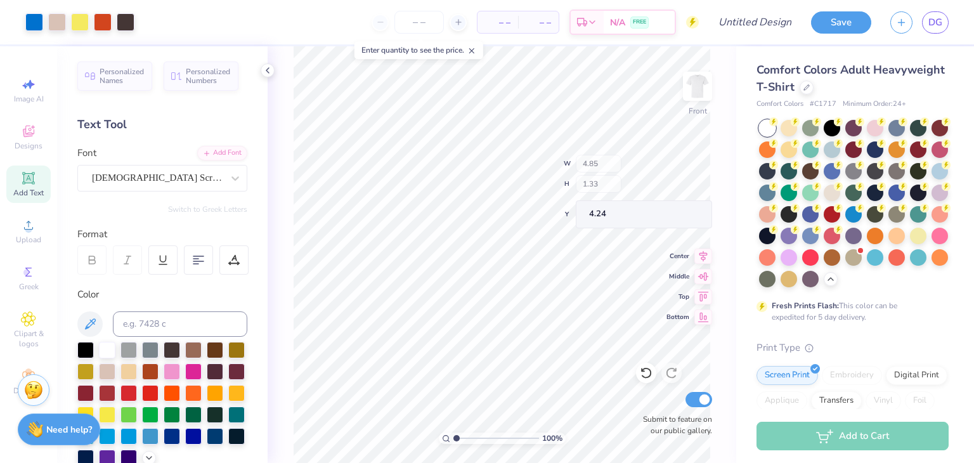
type input "4.48"
click at [699, 74] on img at bounding box center [697, 86] width 25 height 25
click at [42, 226] on div "Upload" at bounding box center [28, 230] width 44 height 37
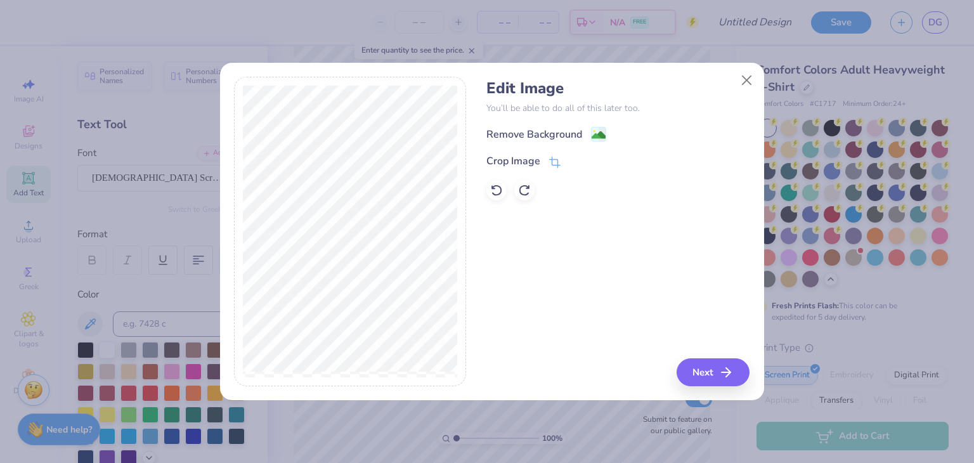
click at [596, 133] on image at bounding box center [599, 135] width 14 height 14
click at [753, 76] on button "Close" at bounding box center [746, 80] width 24 height 24
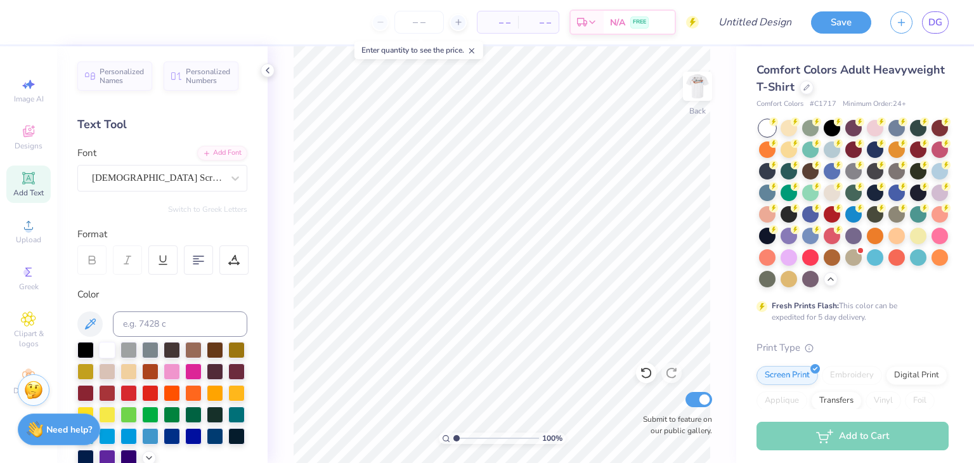
click at [35, 243] on span "Upload" at bounding box center [28, 240] width 25 height 10
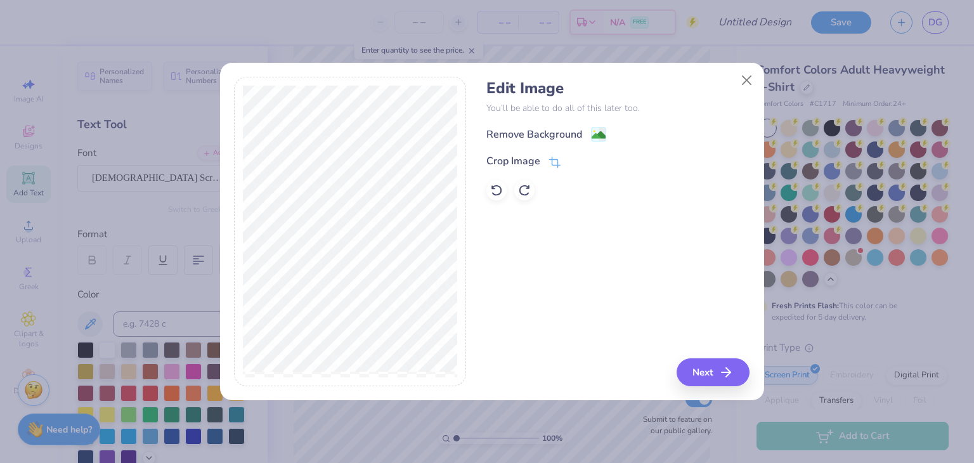
click at [598, 135] on image at bounding box center [599, 135] width 14 height 14
click at [691, 364] on button "Next" at bounding box center [713, 372] width 73 height 28
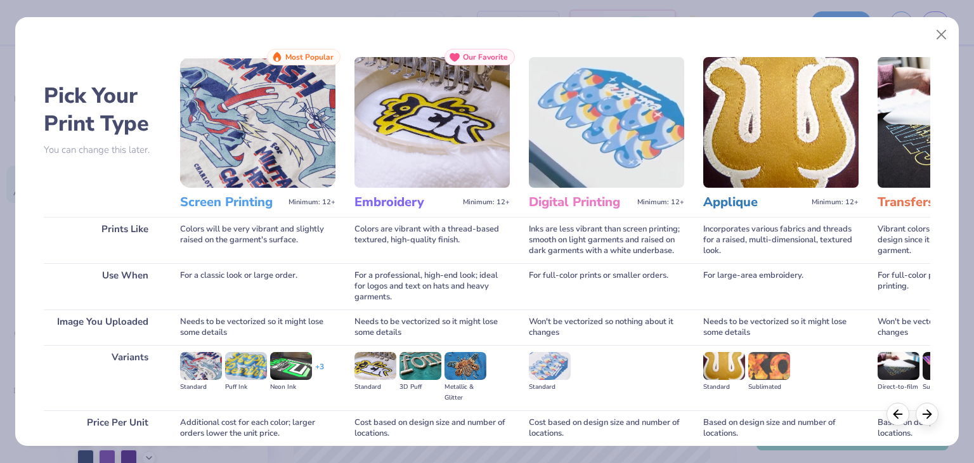
scroll to position [106, 0]
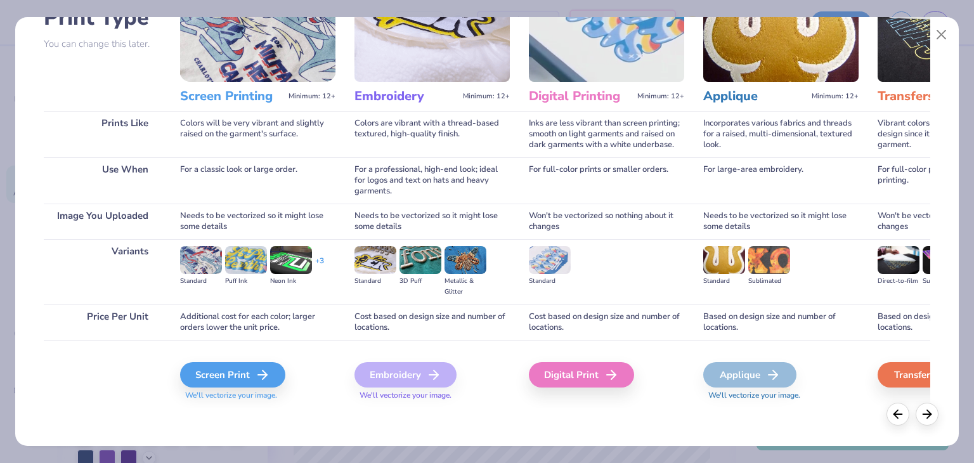
click at [233, 363] on div "Screen Print" at bounding box center [232, 374] width 105 height 25
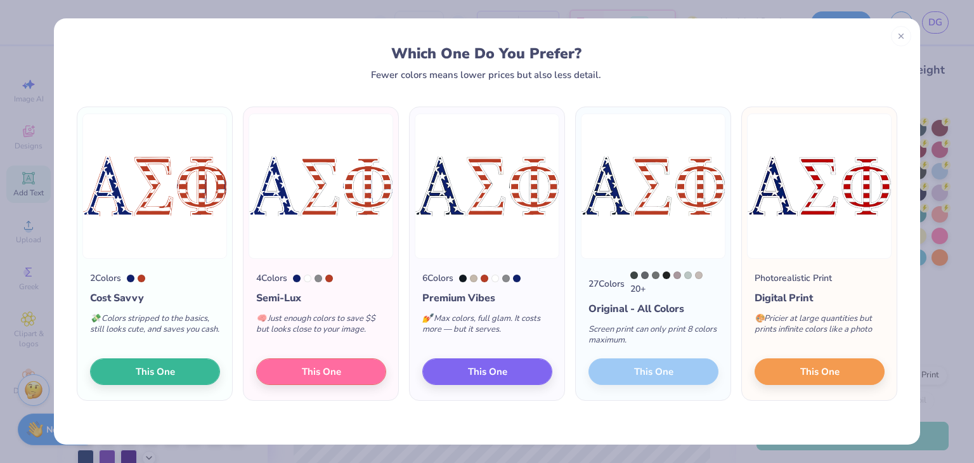
click at [646, 370] on div "27 Colors 20 + Original - All Colors Screen print can only print 8 colors maxim…" at bounding box center [653, 329] width 155 height 141
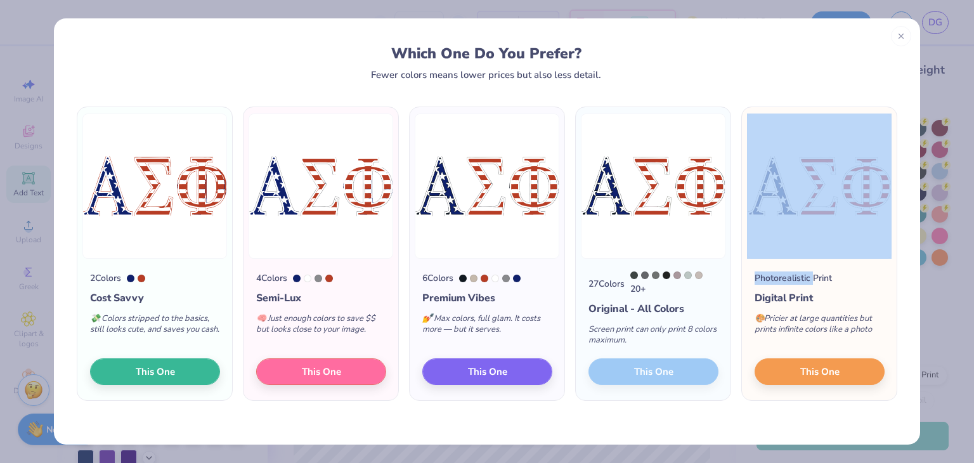
click at [646, 370] on div "27 Colors 20 + Original - All Colors Screen print can only print 8 colors maxim…" at bounding box center [653, 329] width 155 height 141
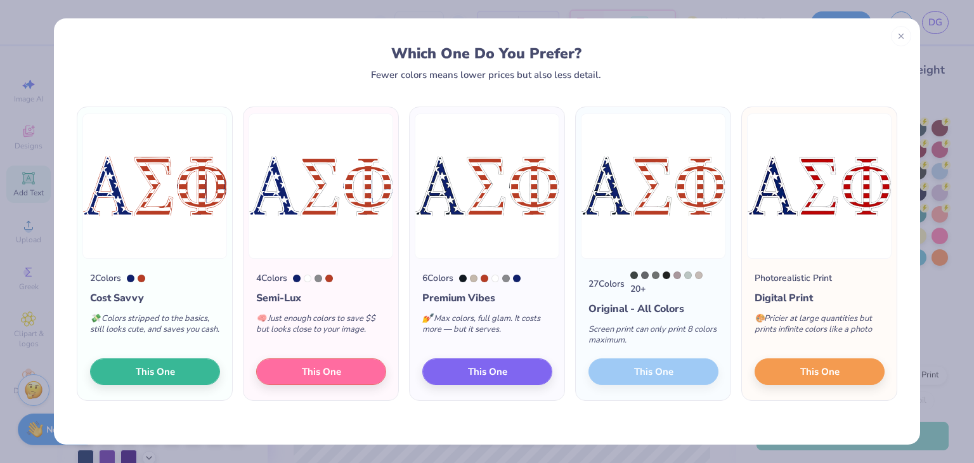
click at [657, 428] on div "2 Colors Cost Savvy 💸 Colors stripped to the basics, still looks cute, and save…" at bounding box center [487, 262] width 866 height 365
click at [347, 363] on button "This One" at bounding box center [321, 371] width 130 height 27
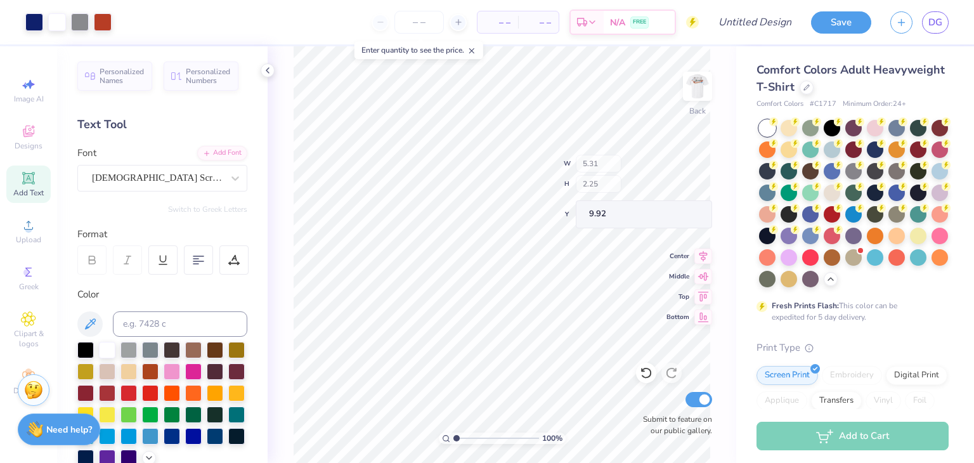
type input "5.31"
type input "2.25"
type input "9.92"
type input "3.70"
type input "4.22"
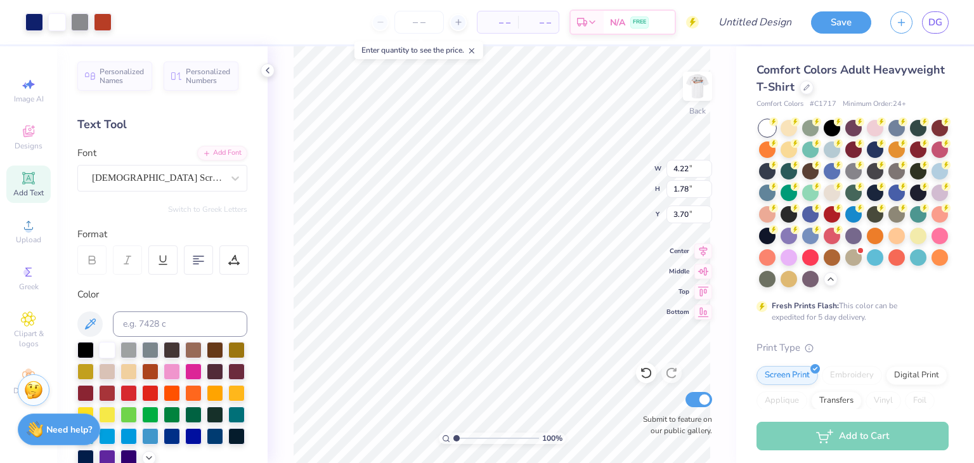
type input "1.78"
type input "3.00"
type input "3.12"
type input "1.32"
click at [693, 85] on img at bounding box center [697, 86] width 25 height 25
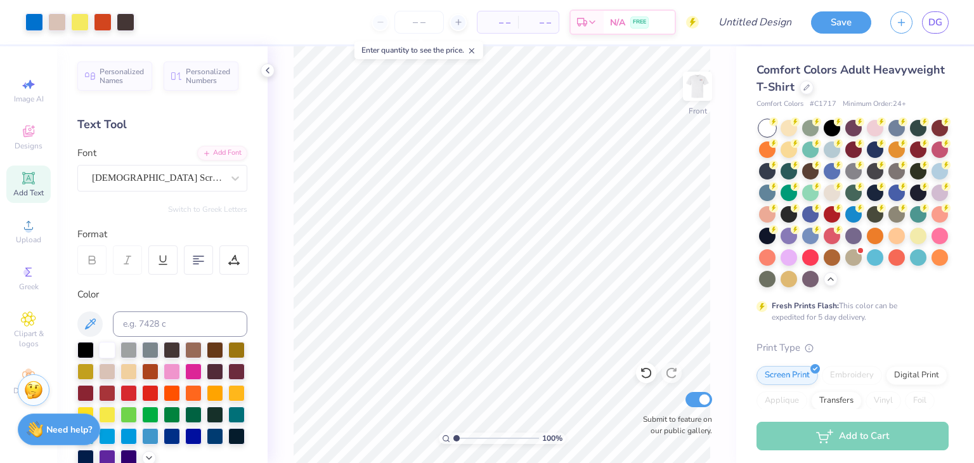
click at [688, 97] on img at bounding box center [697, 86] width 25 height 25
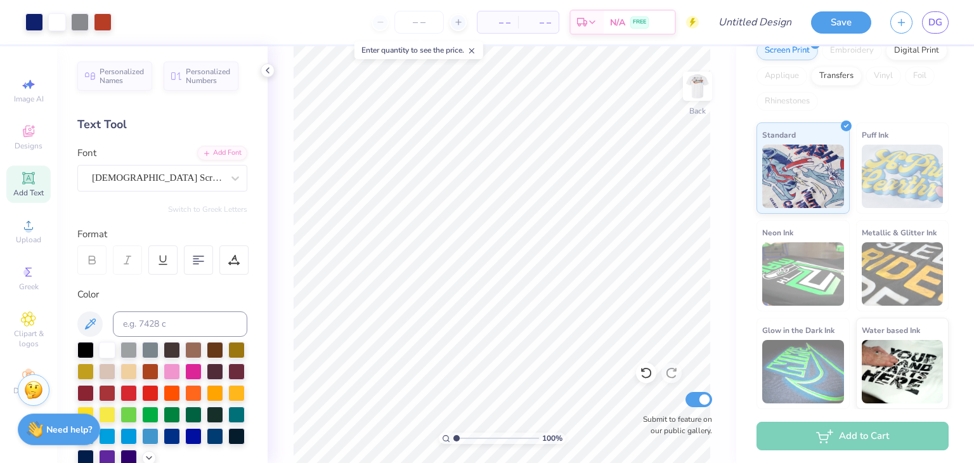
scroll to position [0, 0]
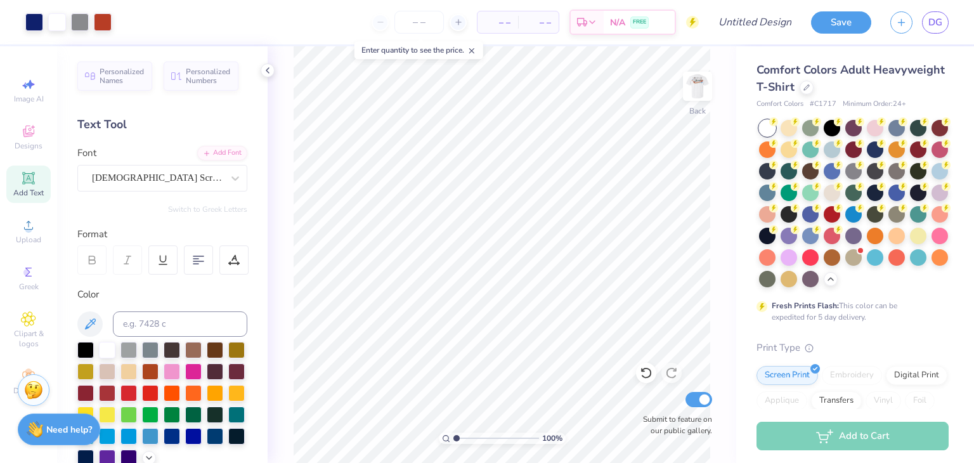
click at [272, 69] on icon at bounding box center [268, 70] width 10 height 10
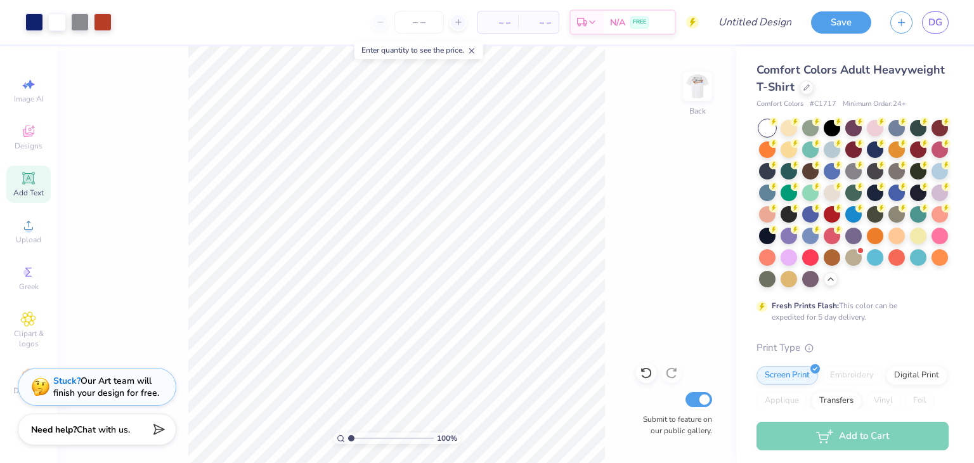
click at [690, 80] on img at bounding box center [697, 86] width 25 height 25
click at [715, 77] on div "100 % Front Submit to feature on our public gallery." at bounding box center [396, 254] width 679 height 417
click at [708, 75] on img at bounding box center [697, 86] width 25 height 25
click at [740, 16] on input "Design Title" at bounding box center [771, 22] width 62 height 25
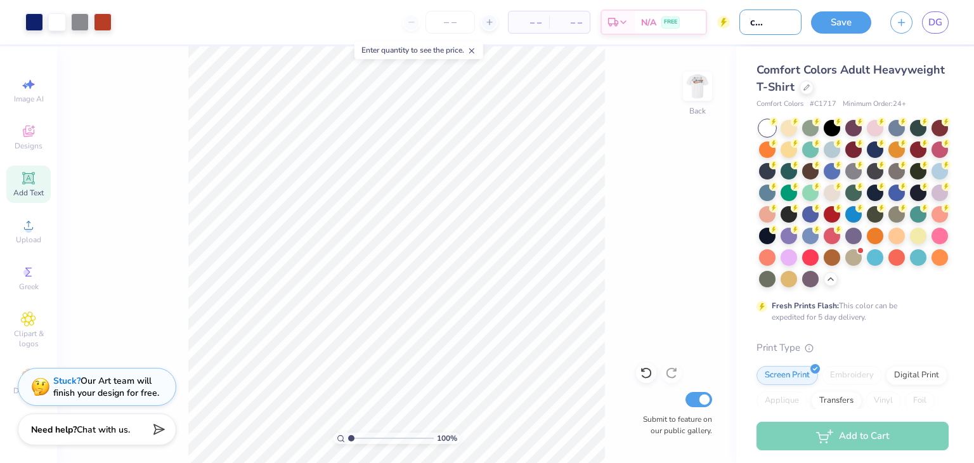
type input "american style"
click at [831, 22] on button "Save" at bounding box center [841, 22] width 60 height 22
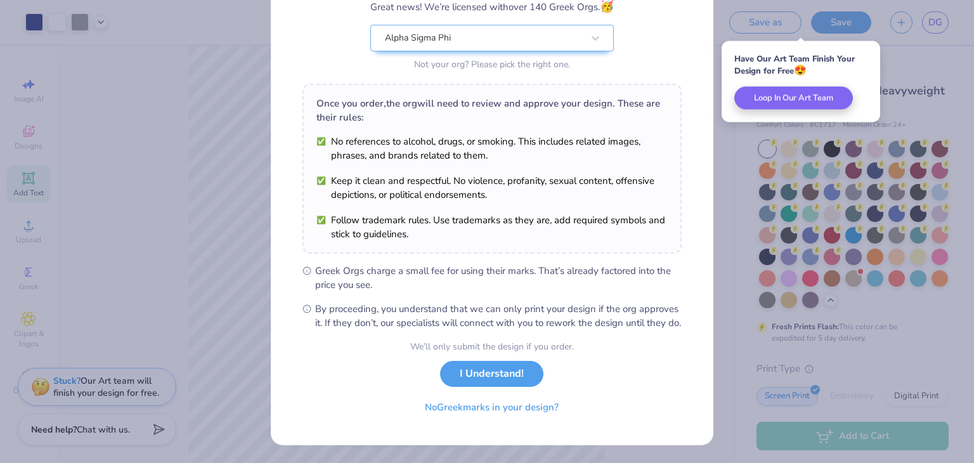
scroll to position [129, 0]
click at [495, 373] on button "I Understand!" at bounding box center [491, 374] width 103 height 26
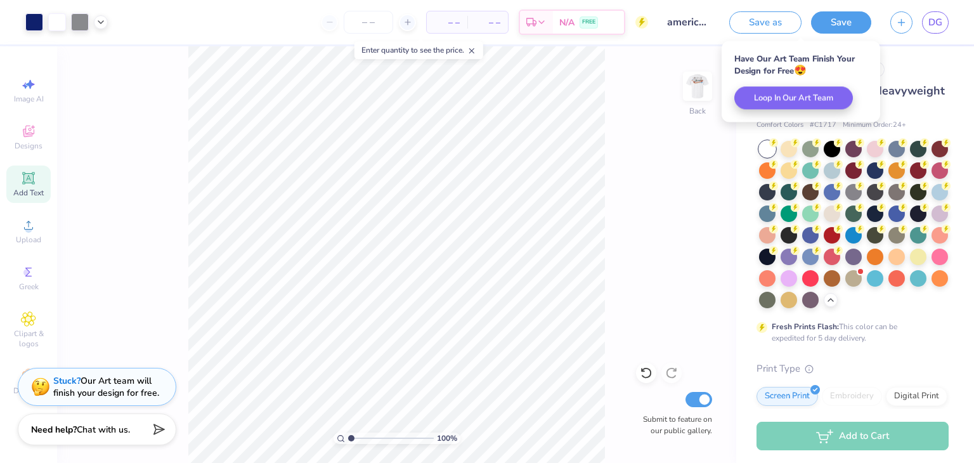
scroll to position [0, 0]
